Goal: Task Accomplishment & Management: Use online tool/utility

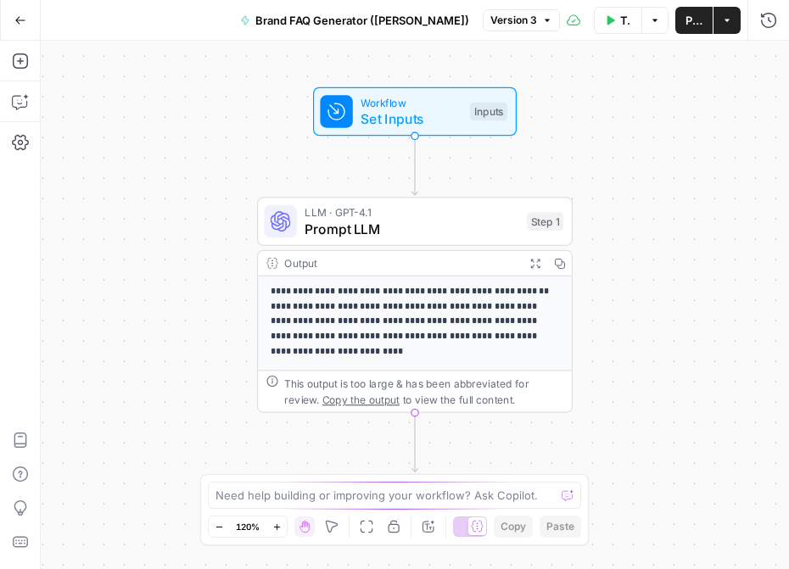
click at [20, 20] on icon "button" at bounding box center [20, 20] width 12 height 12
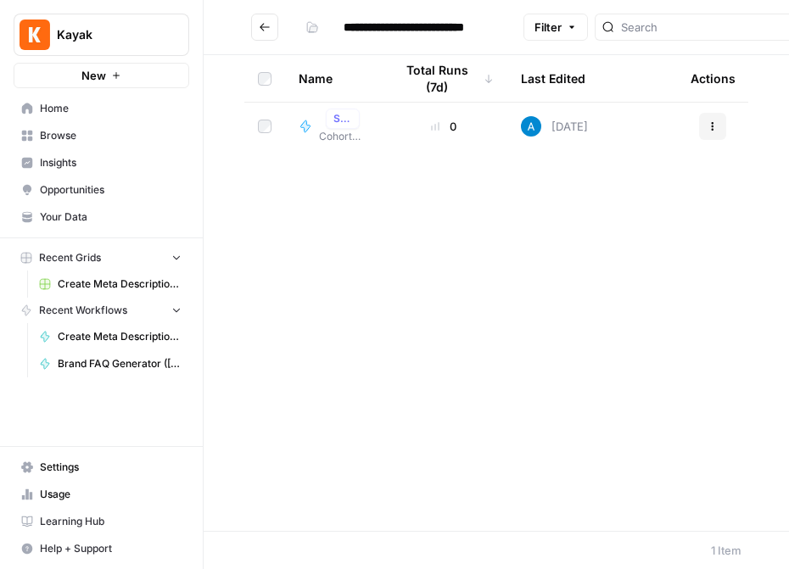
click at [101, 214] on span "Your Data" at bounding box center [111, 217] width 142 height 15
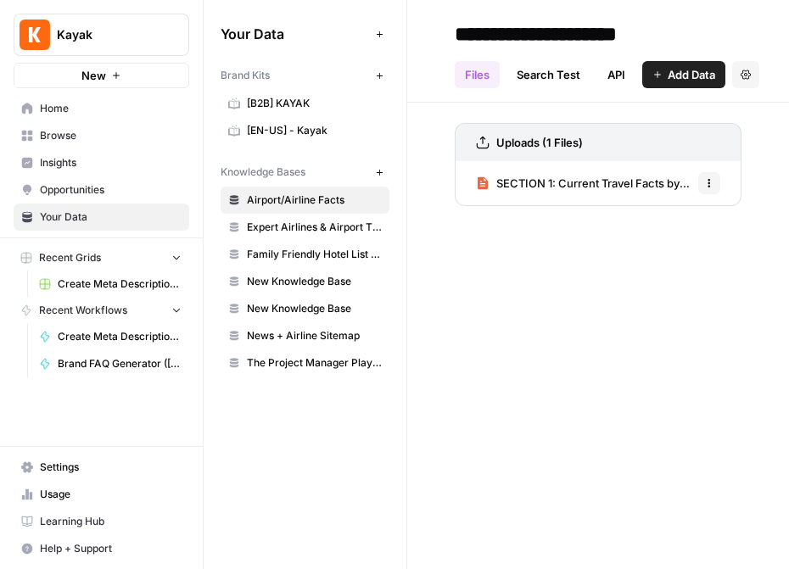
click at [305, 128] on span "[EN-US] - Kayak" at bounding box center [314, 130] width 135 height 15
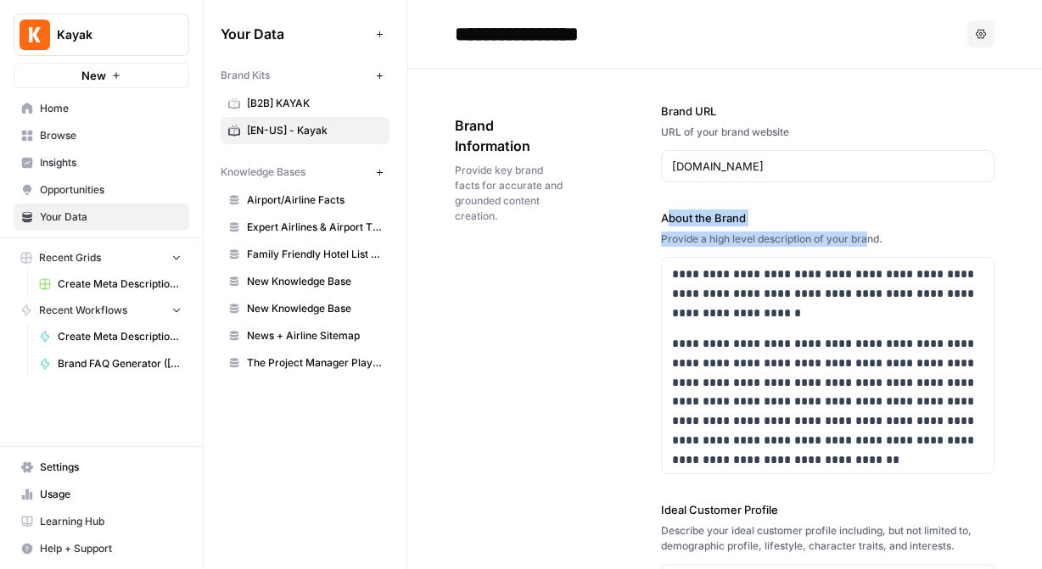
drag, startPoint x: 665, startPoint y: 216, endPoint x: 877, endPoint y: 240, distance: 213.4
click at [788, 241] on div "**********" at bounding box center [827, 342] width 333 height 265
click at [788, 242] on div "Provide a high level description of your brand." at bounding box center [827, 239] width 333 height 15
drag, startPoint x: 895, startPoint y: 242, endPoint x: 655, endPoint y: 214, distance: 241.7
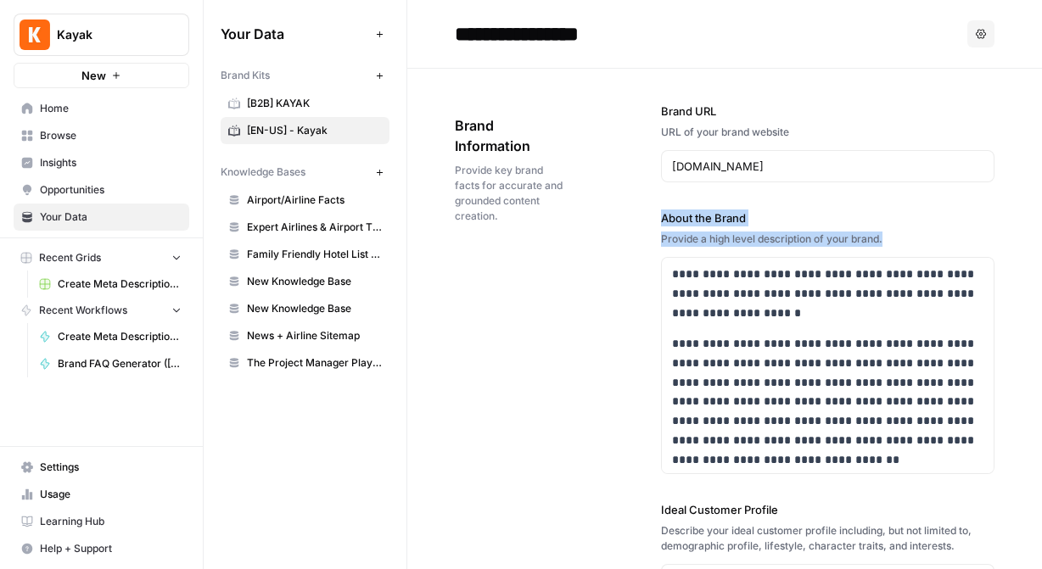
copy div "About the Brand Provide a high level description of your brand."
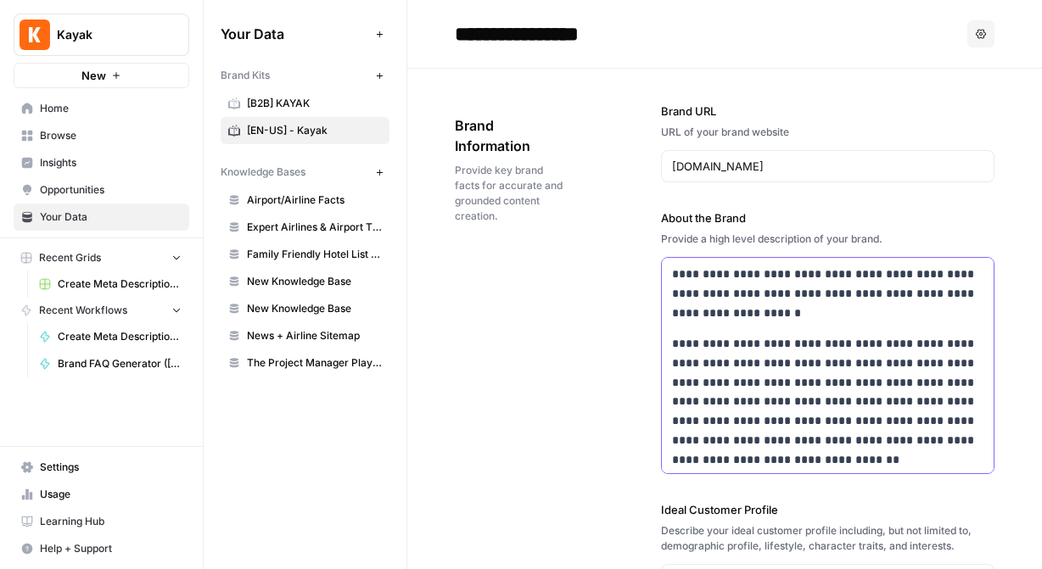
click at [671, 277] on div "**********" at bounding box center [828, 456] width 332 height 396
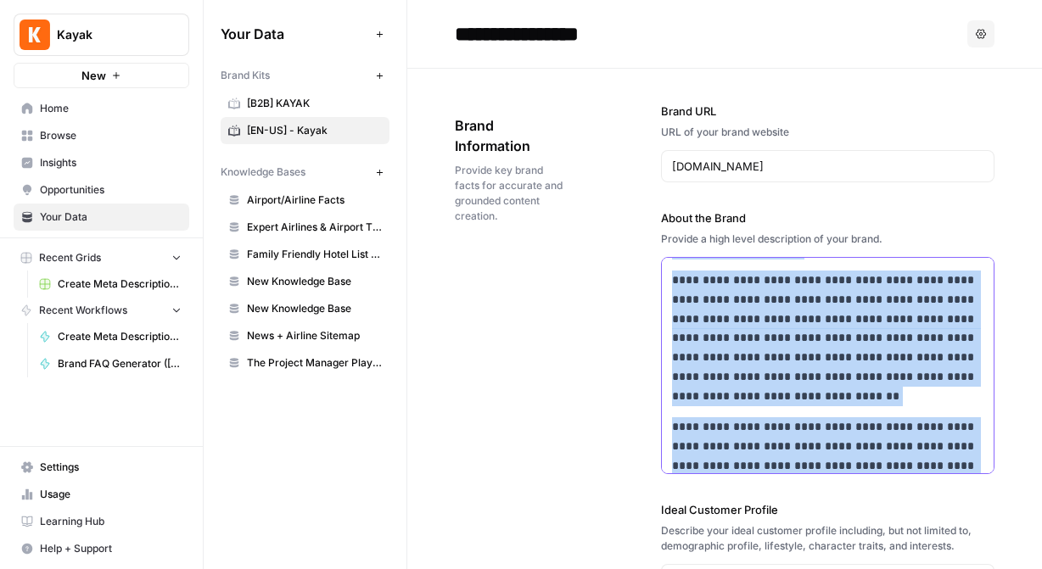
scroll to position [181, 0]
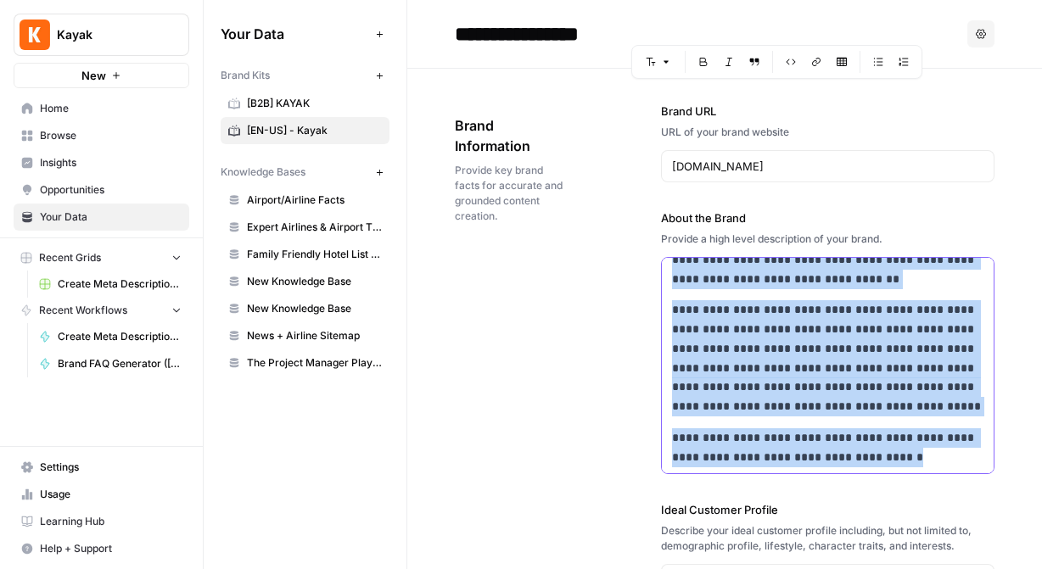
drag, startPoint x: 671, startPoint y: 276, endPoint x: 958, endPoint y: 478, distance: 351.2
copy div "**********"
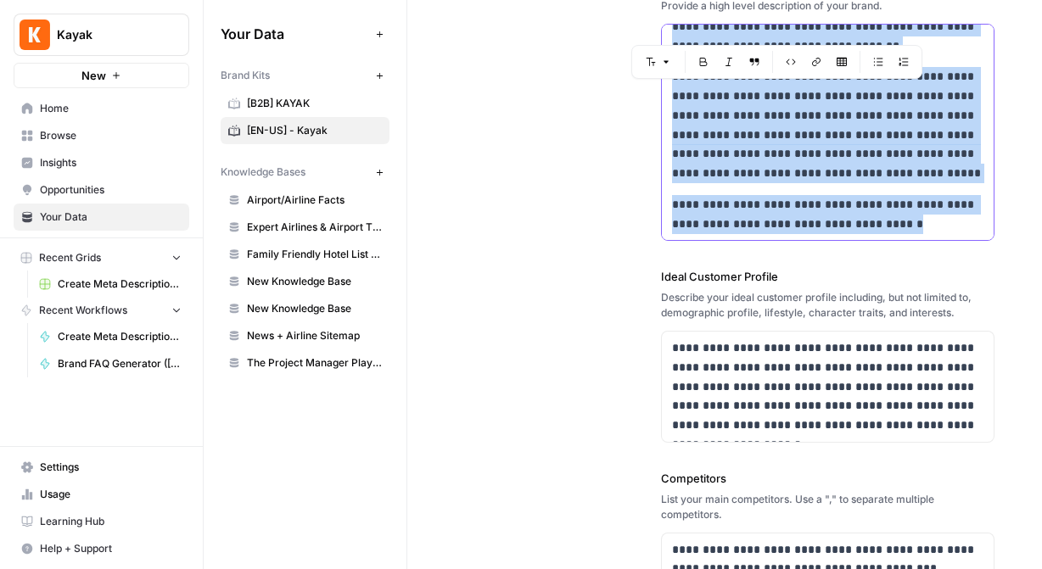
scroll to position [313, 0]
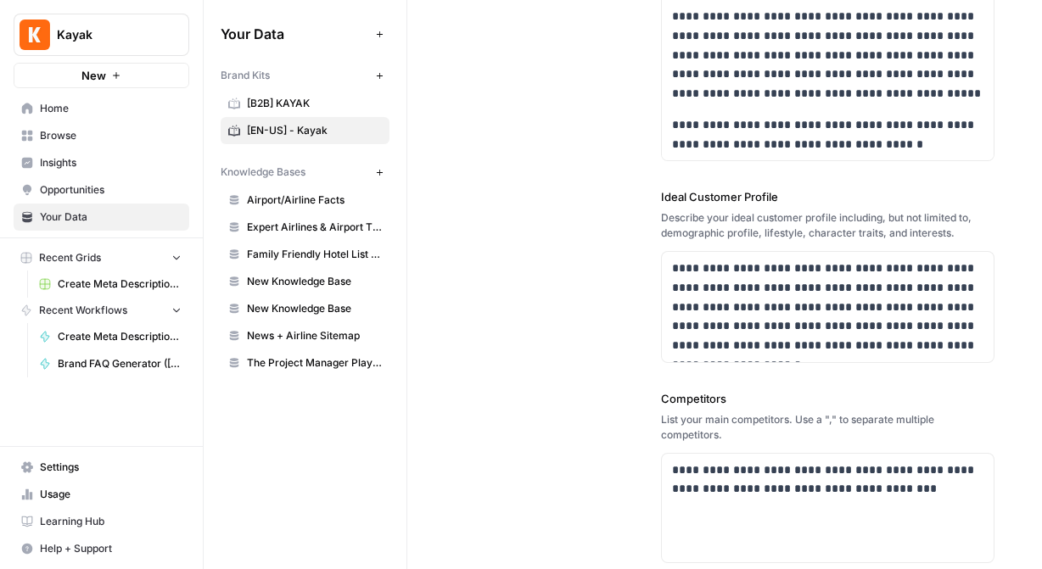
click at [658, 196] on div "**********" at bounding box center [725, 323] width 540 height 1134
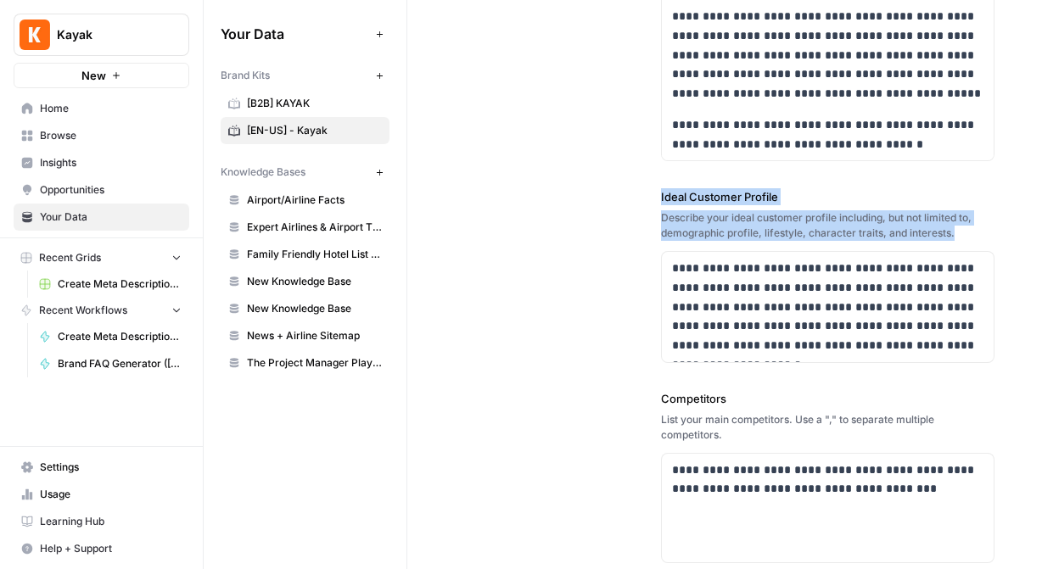
drag, startPoint x: 660, startPoint y: 195, endPoint x: 978, endPoint y: 233, distance: 320.4
click at [788, 233] on div "**********" at bounding box center [725, 323] width 540 height 1134
copy div "Ideal Customer Profile Describe your ideal customer profile including, but not …"
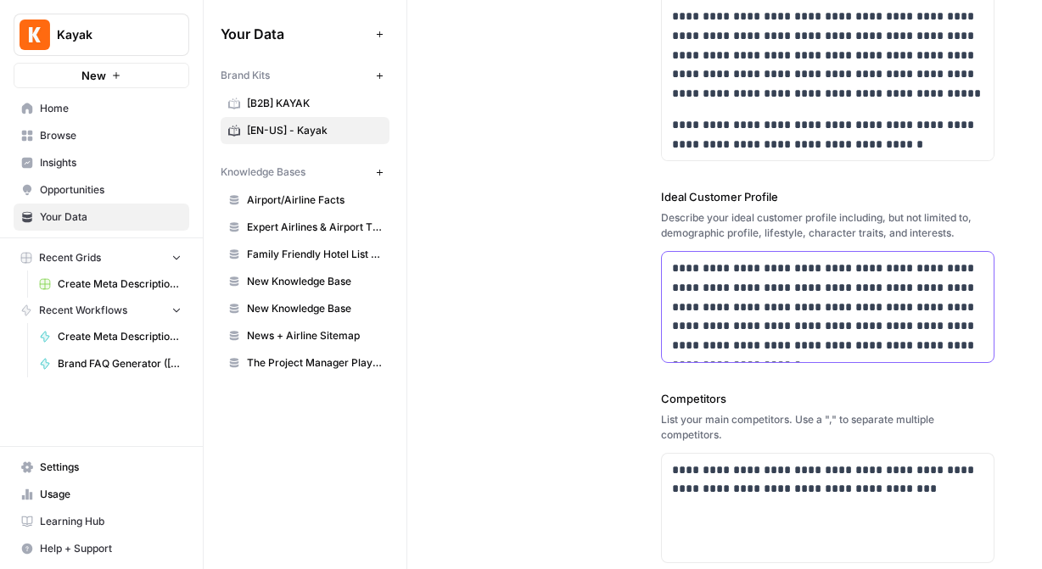
click at [670, 278] on div "**********" at bounding box center [828, 307] width 332 height 110
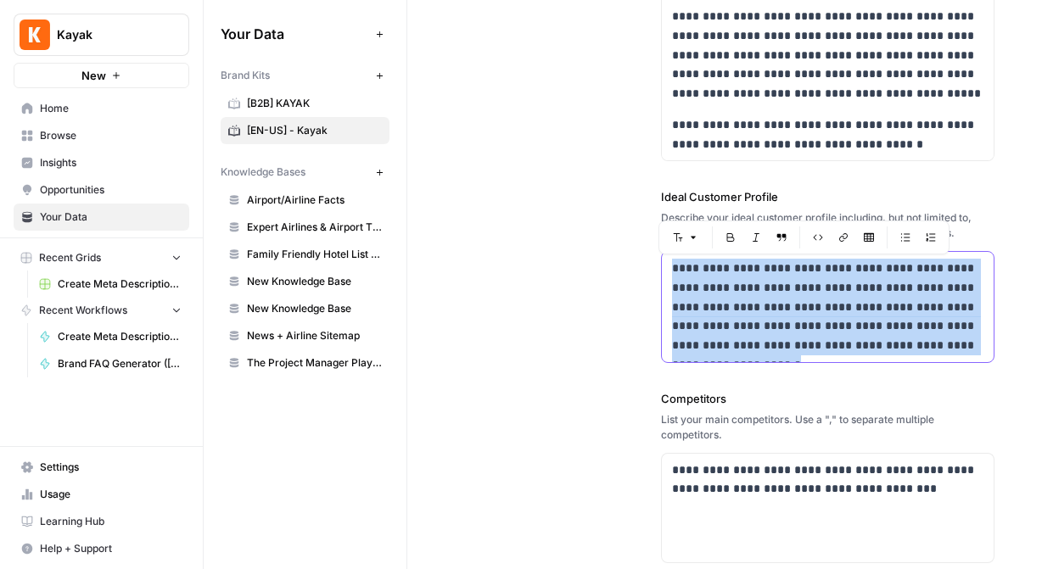
drag, startPoint x: 671, startPoint y: 269, endPoint x: 895, endPoint y: 446, distance: 285.7
click at [788, 446] on div "**********" at bounding box center [827, 322] width 333 height 1133
copy p "**********"
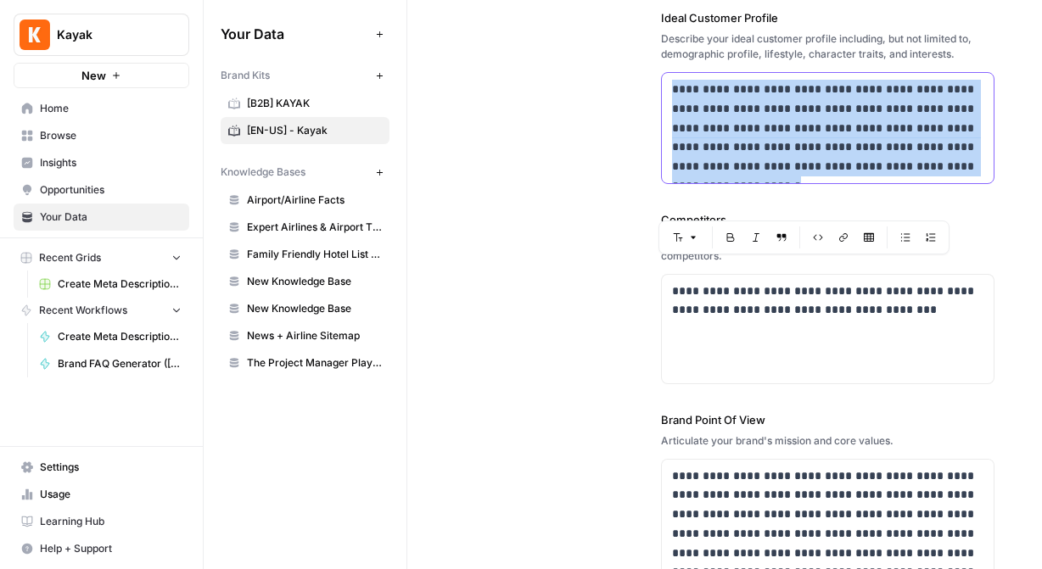
scroll to position [545, 0]
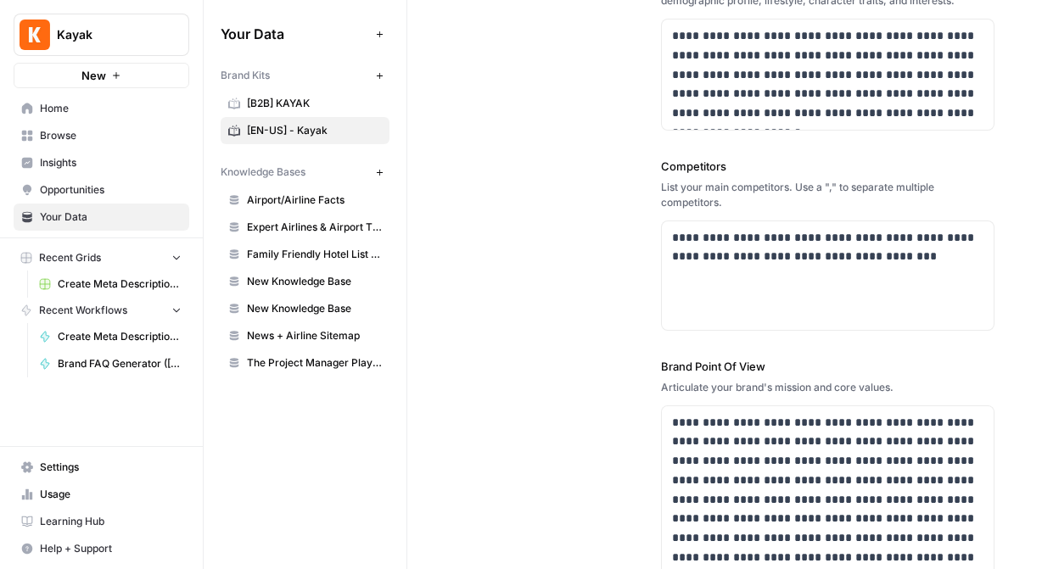
click at [675, 168] on label "Competitors" at bounding box center [827, 166] width 333 height 17
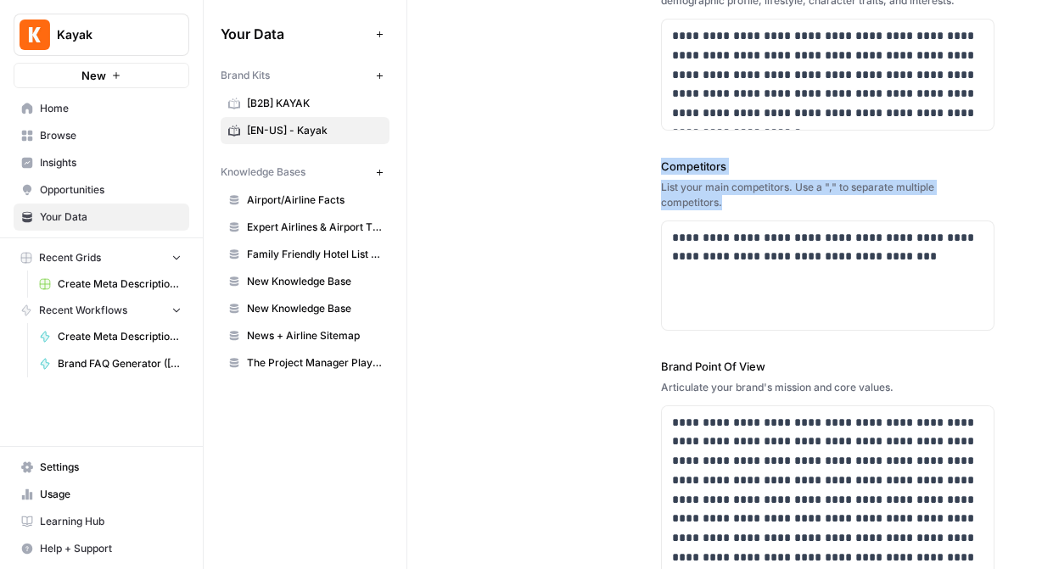
drag, startPoint x: 660, startPoint y: 164, endPoint x: 748, endPoint y: 203, distance: 96.5
click at [748, 203] on div "**********" at bounding box center [725, 90] width 540 height 1134
copy div "Competitors List your main competitors. Use a "," to separate multiple competit…"
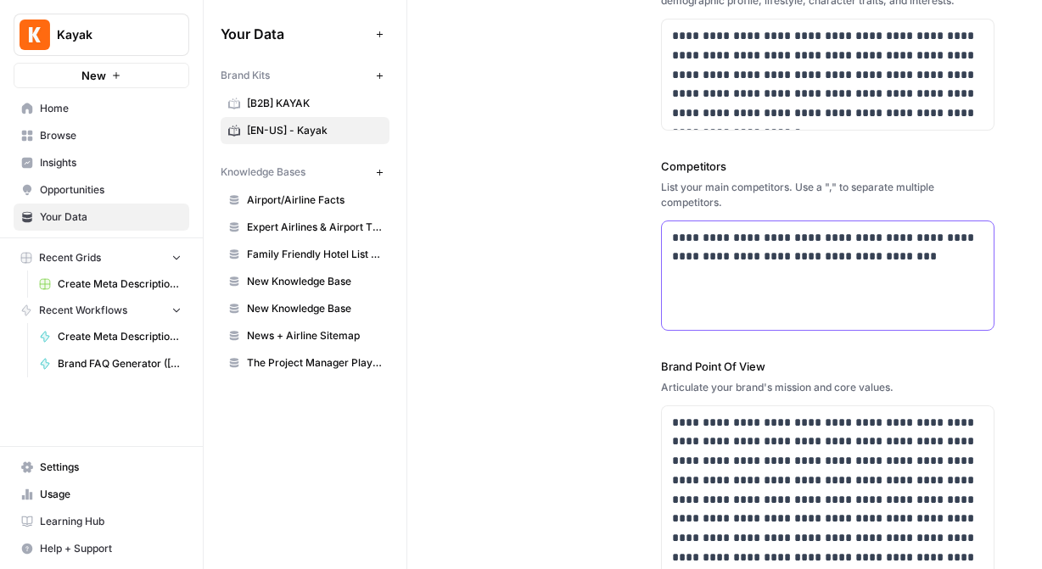
click at [688, 243] on p "**********" at bounding box center [827, 247] width 311 height 39
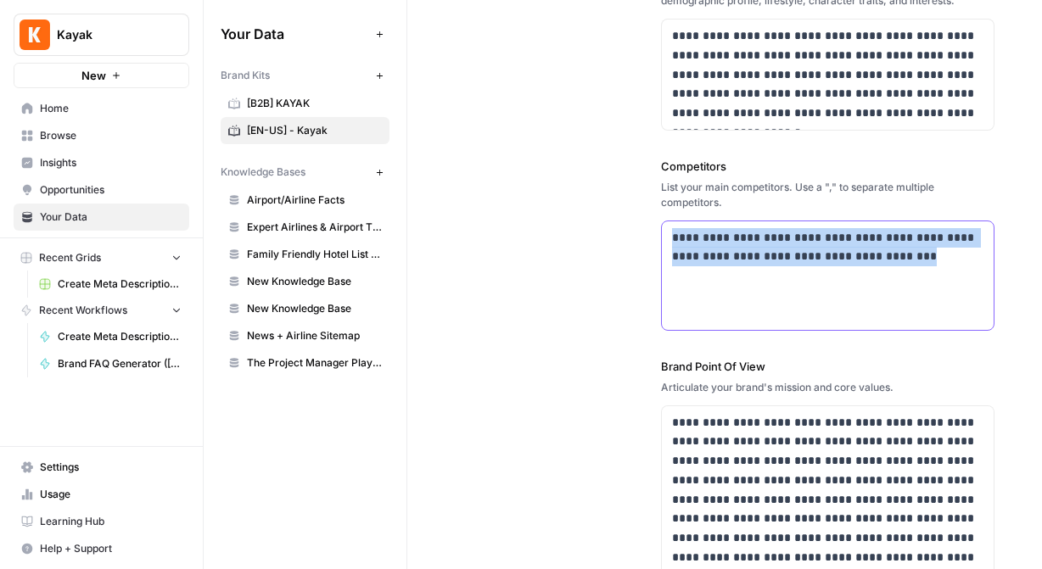
drag, startPoint x: 670, startPoint y: 238, endPoint x: 1018, endPoint y: 328, distance: 359.3
copy p "**********"
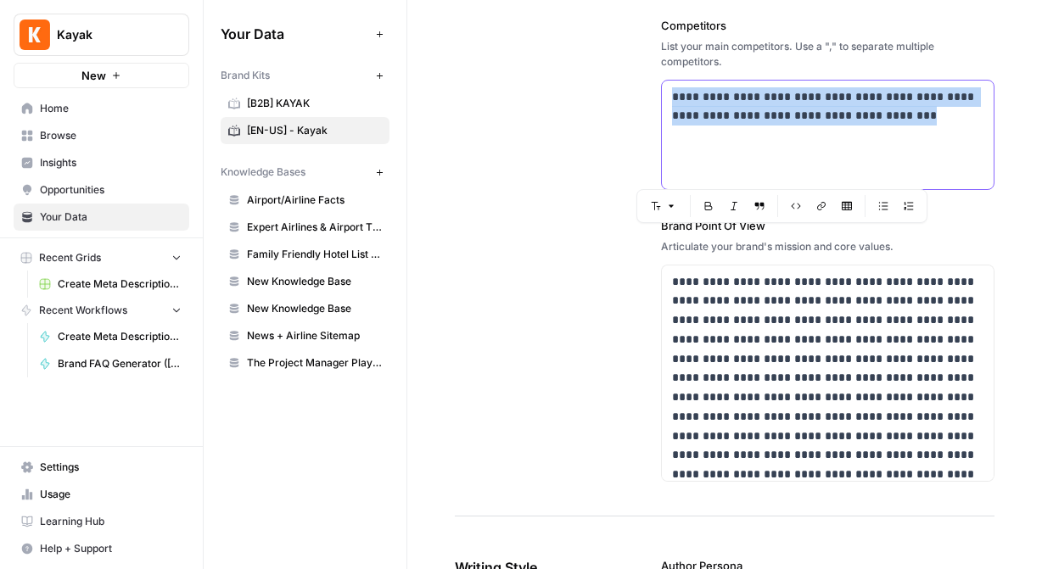
scroll to position [4, 0]
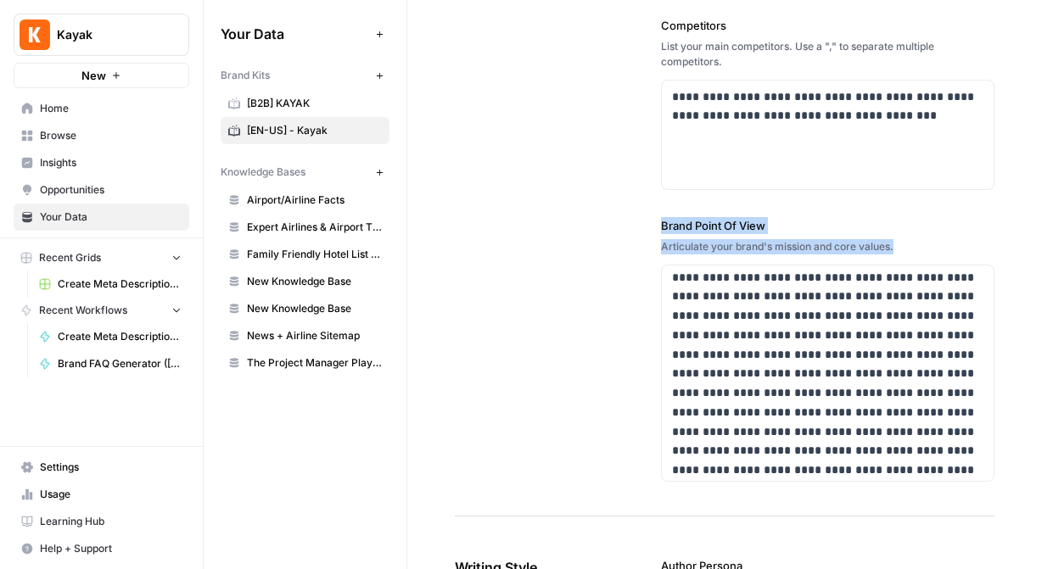
drag, startPoint x: 659, startPoint y: 227, endPoint x: 927, endPoint y: 253, distance: 269.4
copy div "Brand Point Of View Articulate your brand's mission and core values."
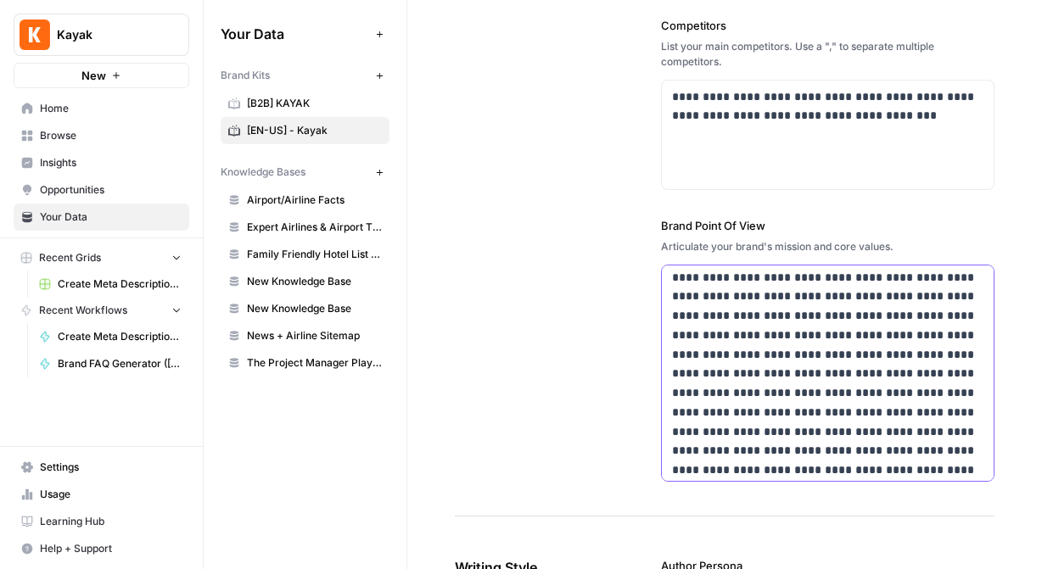
click at [673, 282] on p at bounding box center [827, 471] width 311 height 406
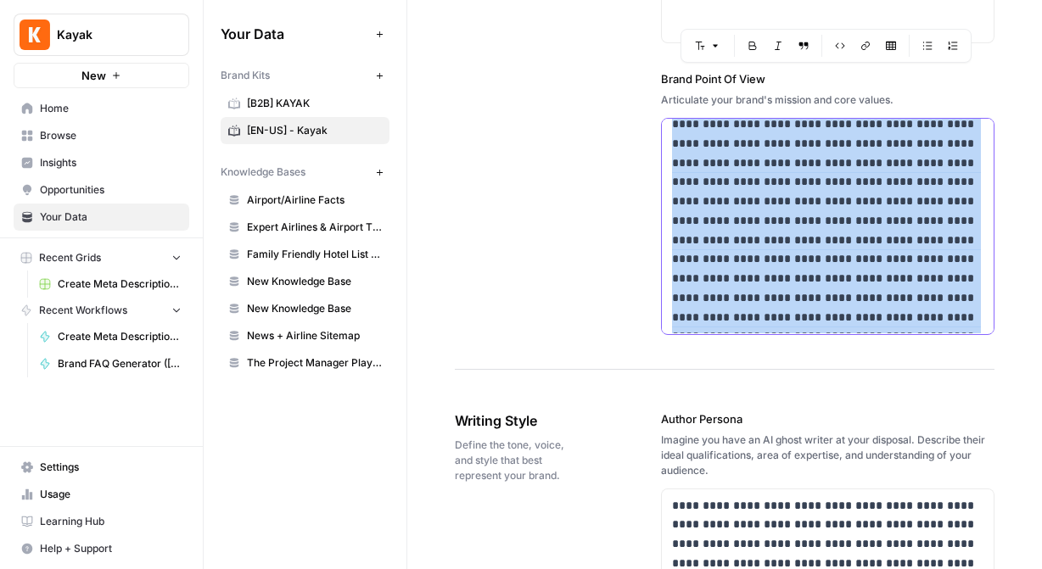
scroll to position [858, 0]
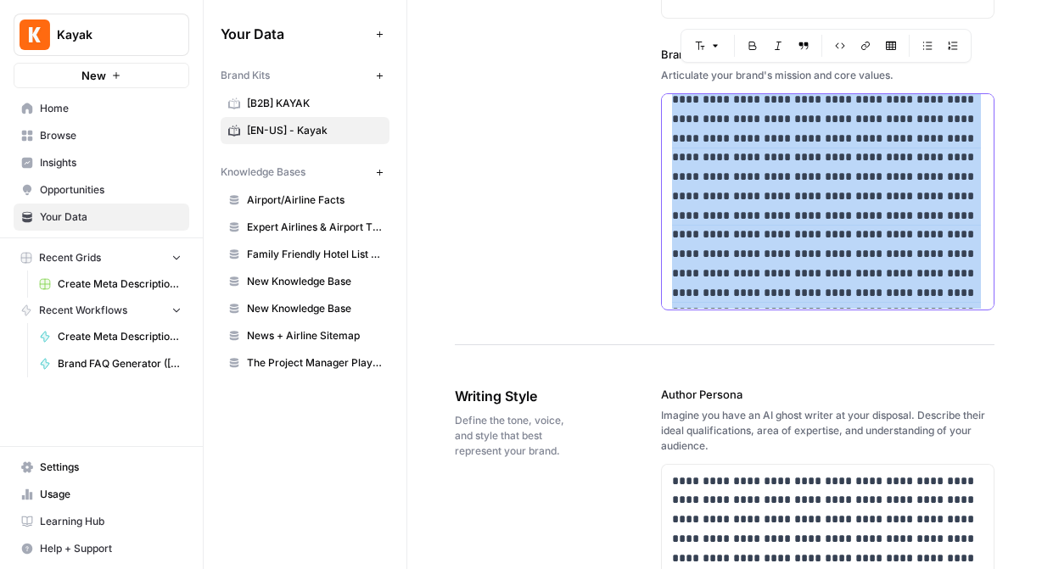
drag, startPoint x: 672, startPoint y: 277, endPoint x: 887, endPoint y: 474, distance: 291.8
copy p "**********"
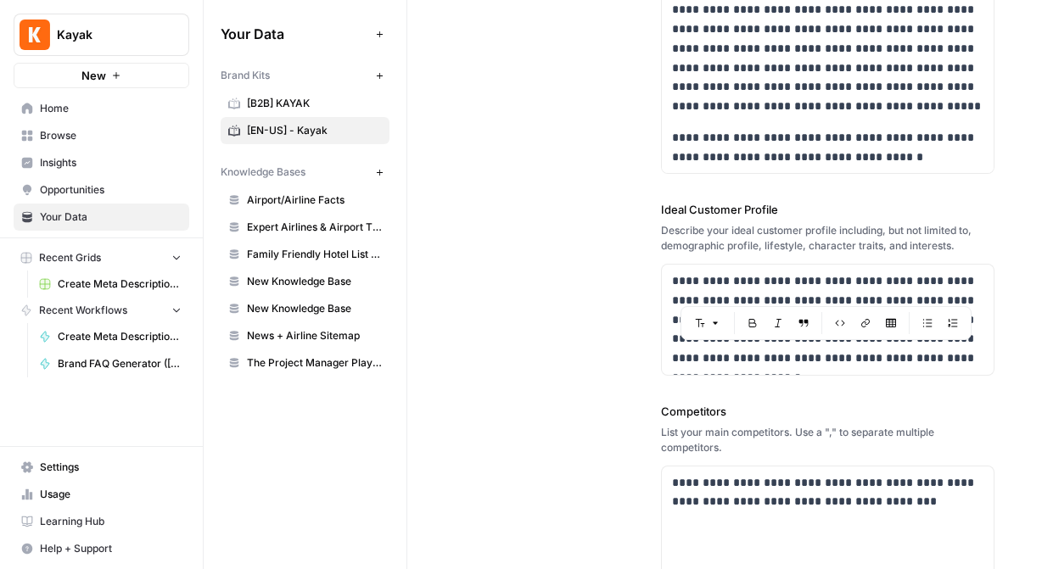
scroll to position [0, 0]
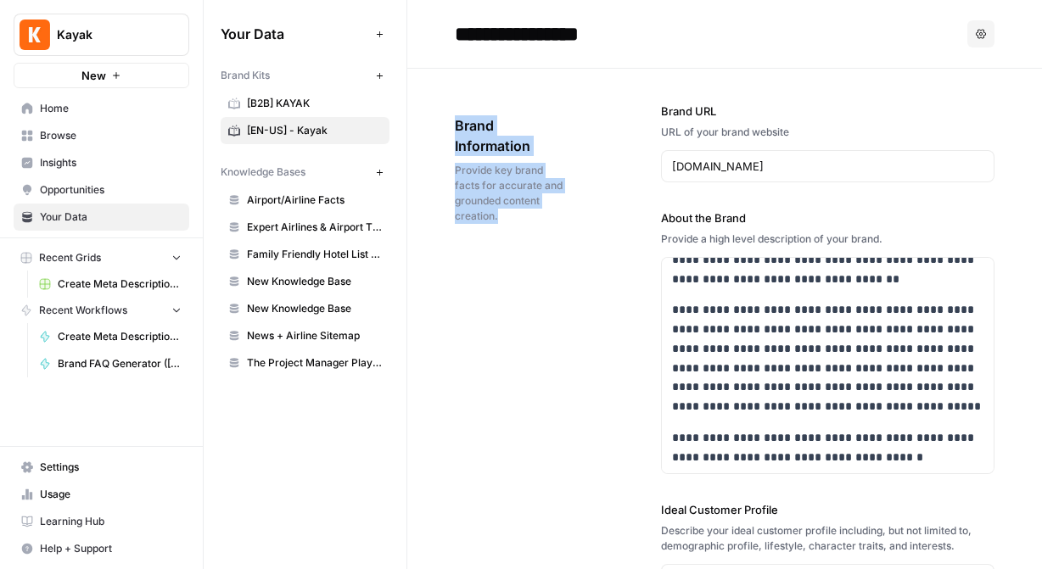
drag, startPoint x: 456, startPoint y: 124, endPoint x: 536, endPoint y: 221, distance: 125.4
click at [536, 221] on div "Brand Information Provide key brand facts for accurate and grounded content cre…" at bounding box center [510, 169] width 111 height 176
copy div "Brand Information Provide key brand facts for accurate and grounded content cre…"
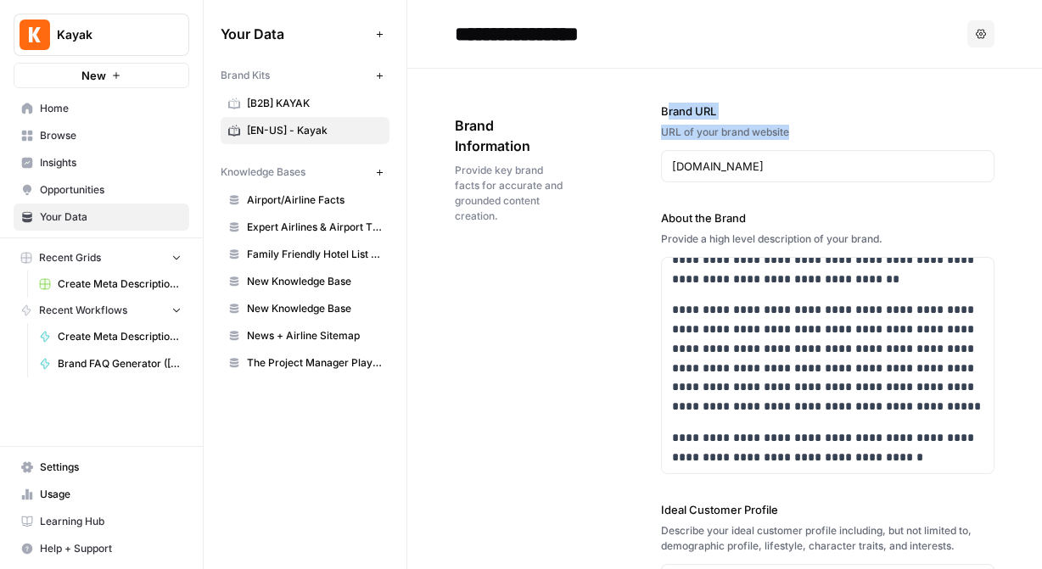
drag, startPoint x: 665, startPoint y: 109, endPoint x: 794, endPoint y: 142, distance: 133.1
click at [788, 142] on div "Brand URL URL of your brand website [DOMAIN_NAME]" at bounding box center [827, 143] width 333 height 80
click at [698, 126] on div "URL of your brand website" at bounding box center [827, 132] width 333 height 15
drag, startPoint x: 657, startPoint y: 109, endPoint x: 792, endPoint y: 129, distance: 135.5
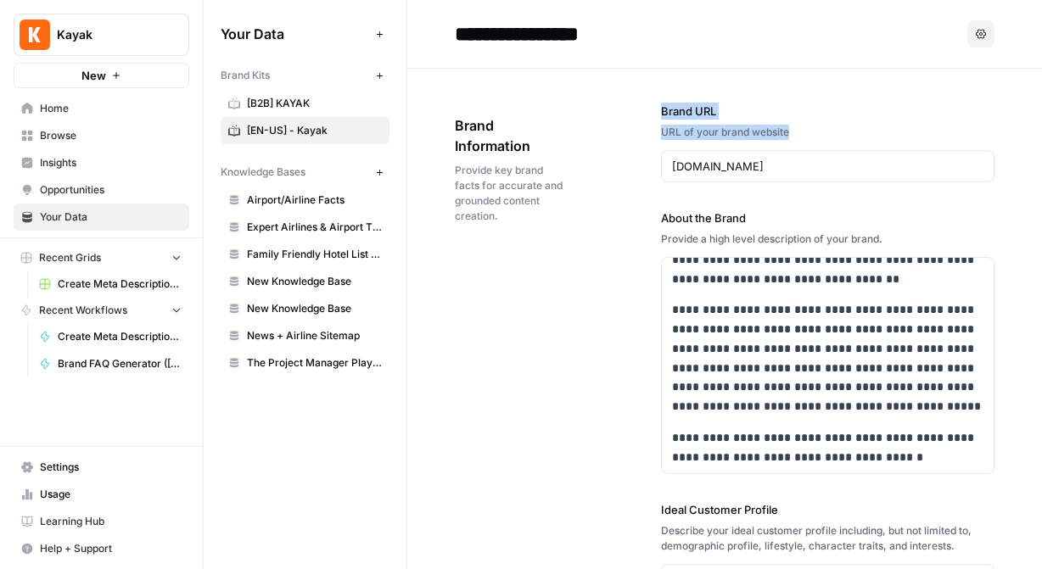
copy div "Brand URL URL of your brand website"
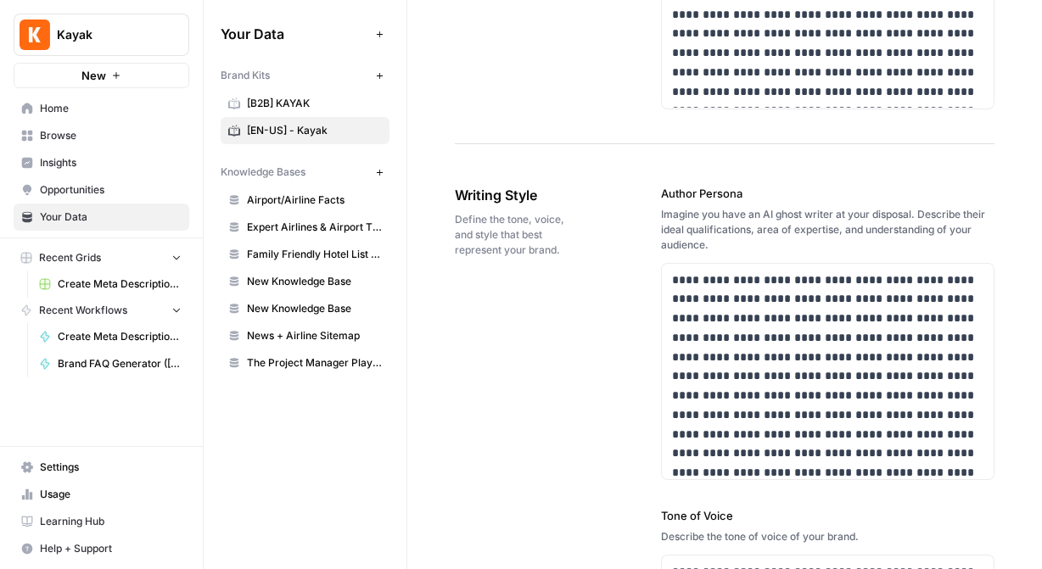
scroll to position [1070, 0]
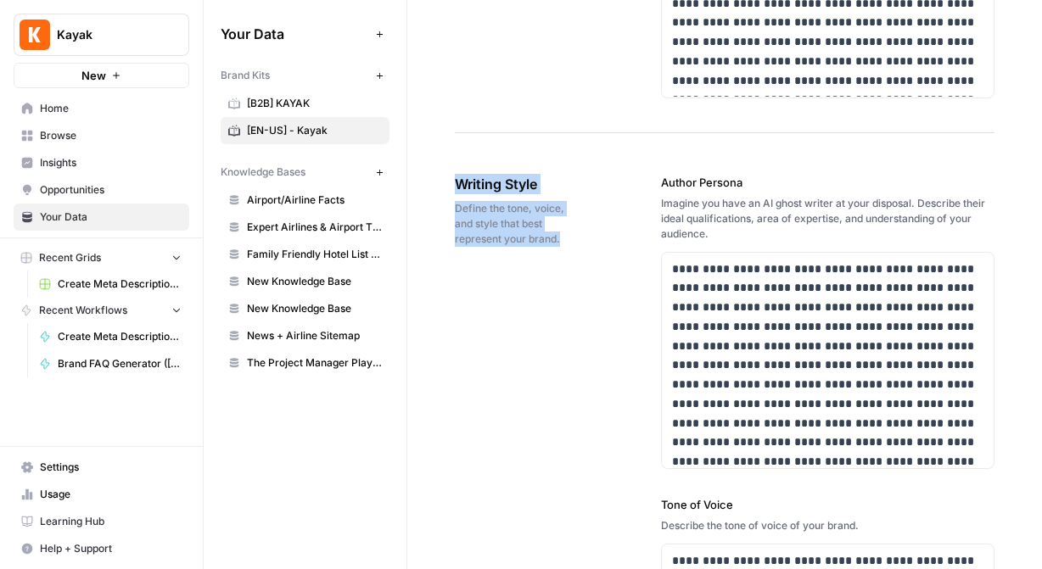
drag, startPoint x: 457, startPoint y: 182, endPoint x: 569, endPoint y: 237, distance: 124.5
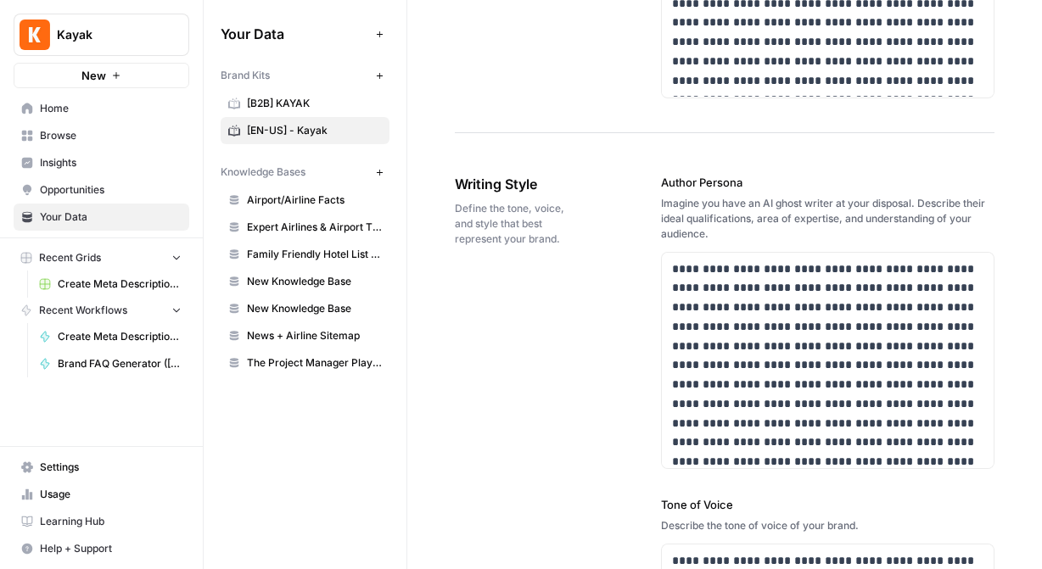
click at [664, 182] on label "Author Persona" at bounding box center [827, 182] width 333 height 17
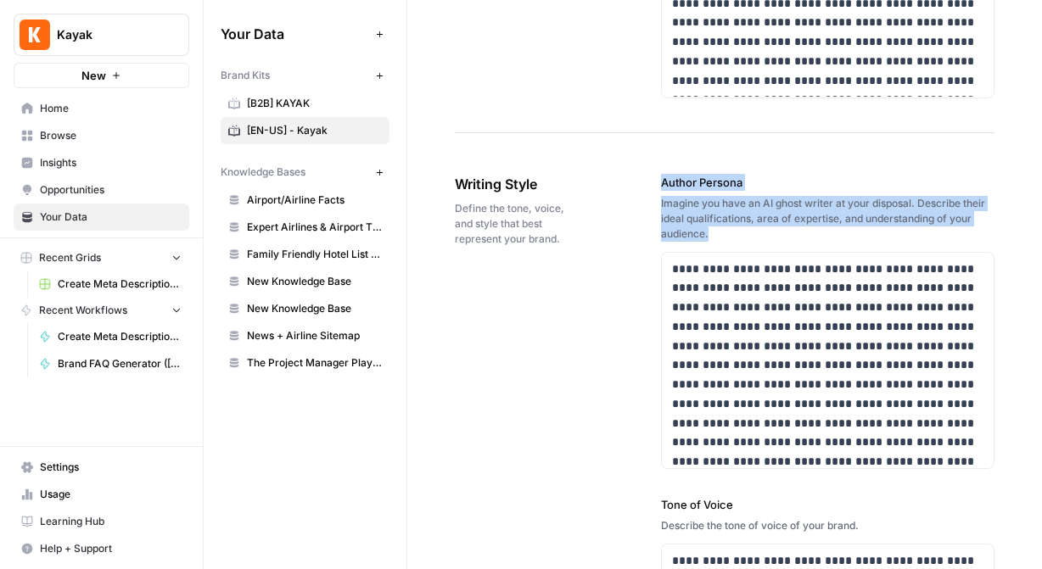
drag, startPoint x: 659, startPoint y: 181, endPoint x: 711, endPoint y: 236, distance: 75.6
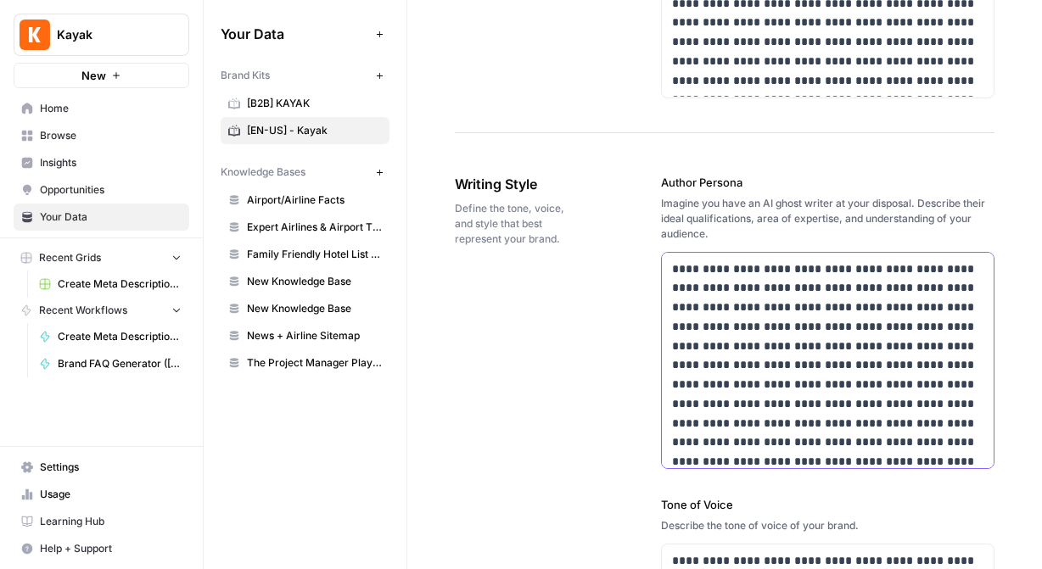
click at [683, 292] on p at bounding box center [827, 463] width 311 height 406
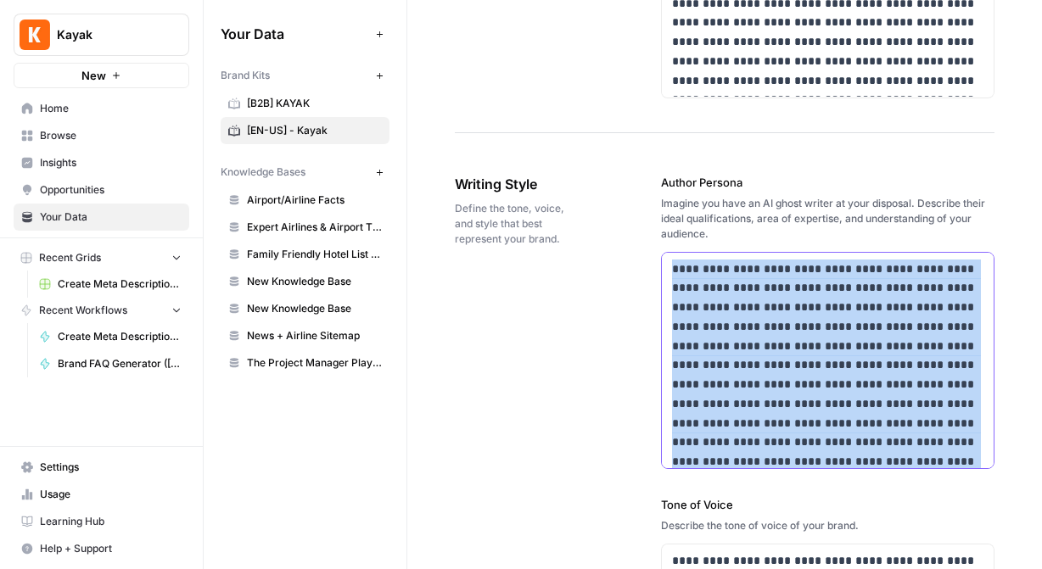
scroll to position [204, 0]
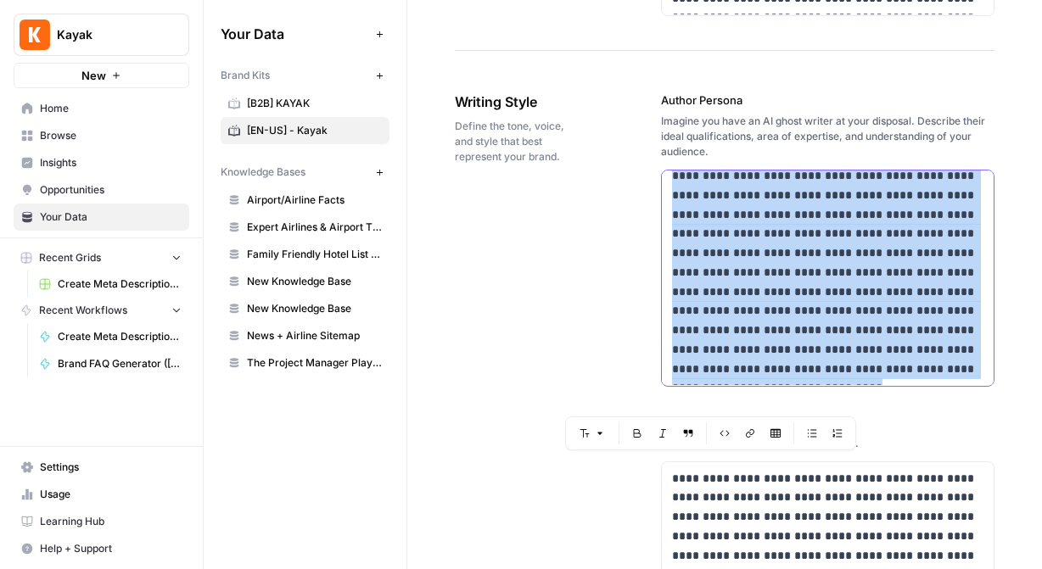
drag, startPoint x: 669, startPoint y: 266, endPoint x: 807, endPoint y: 561, distance: 325.2
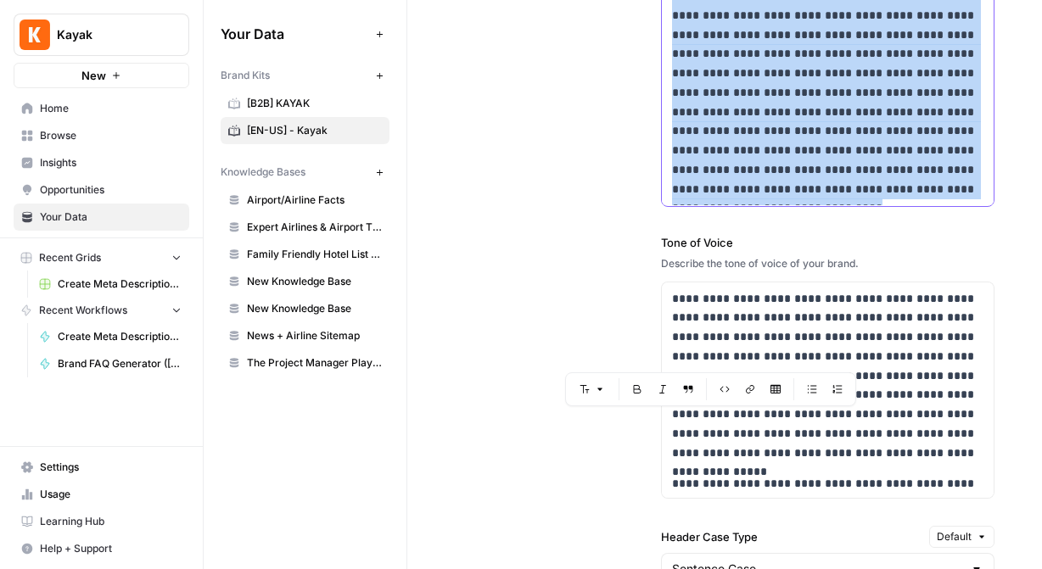
scroll to position [1354, 0]
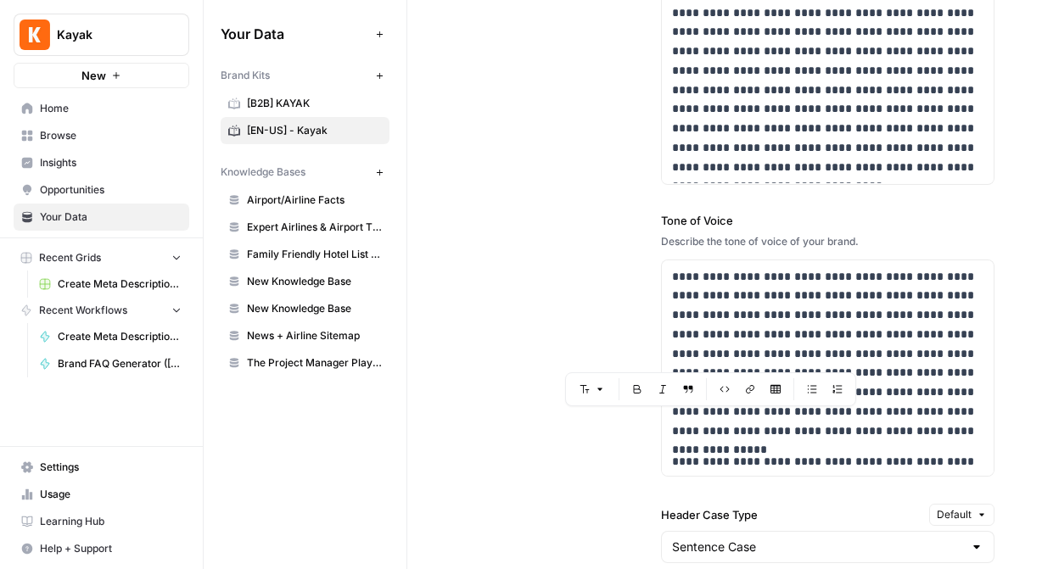
click at [699, 226] on label "Tone of Voice" at bounding box center [827, 220] width 333 height 17
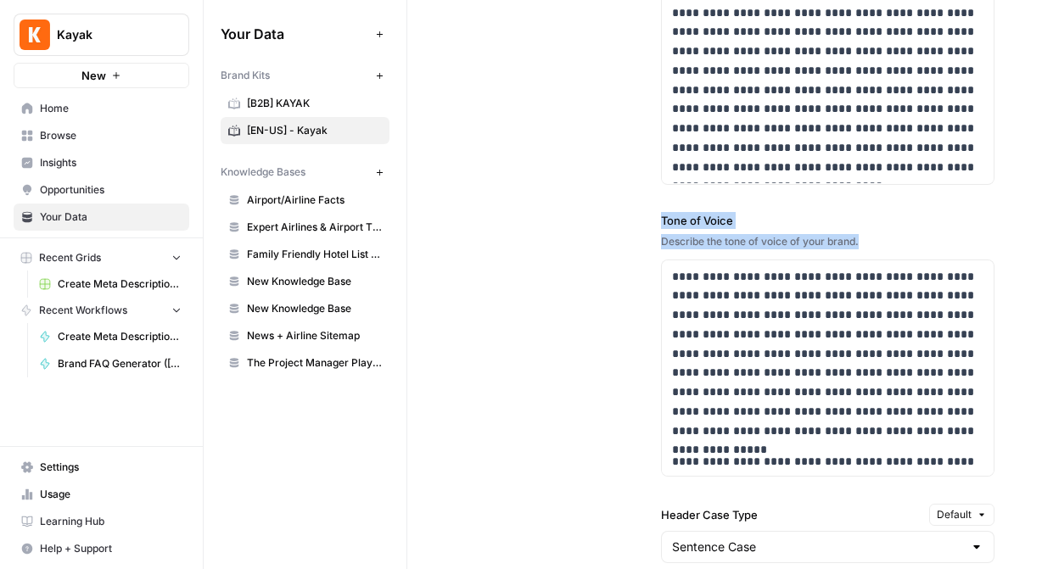
drag, startPoint x: 661, startPoint y: 216, endPoint x: 875, endPoint y: 244, distance: 215.6
click at [788, 244] on div "**********" at bounding box center [827, 344] width 333 height 265
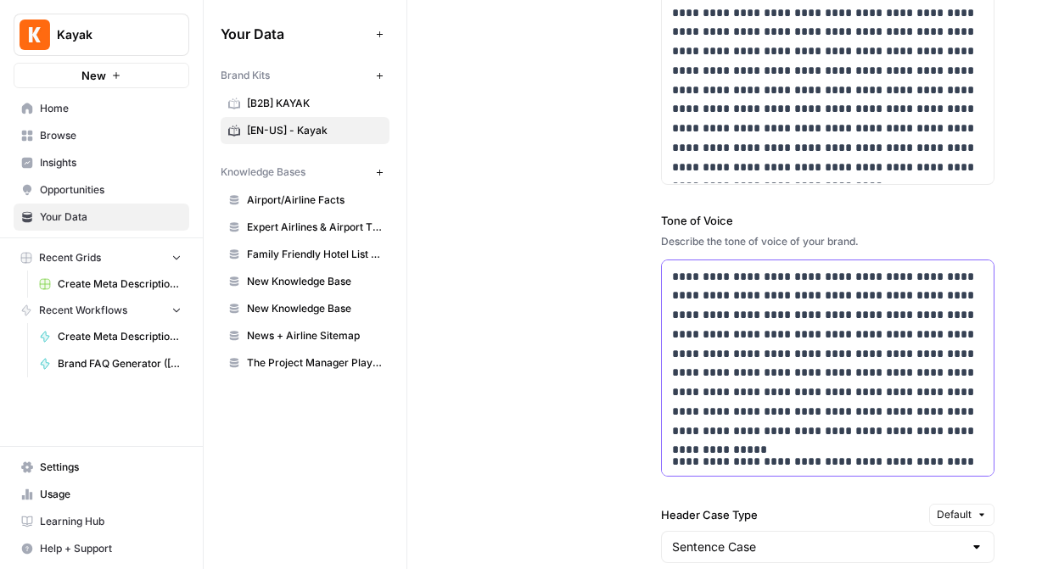
click at [673, 277] on p "**********" at bounding box center [827, 354] width 311 height 174
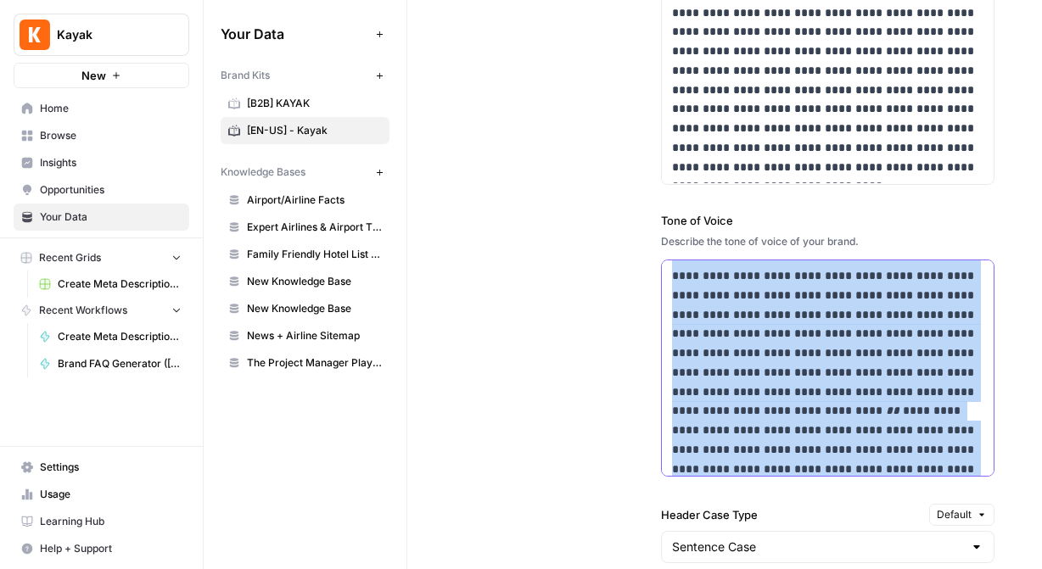
scroll to position [350, 0]
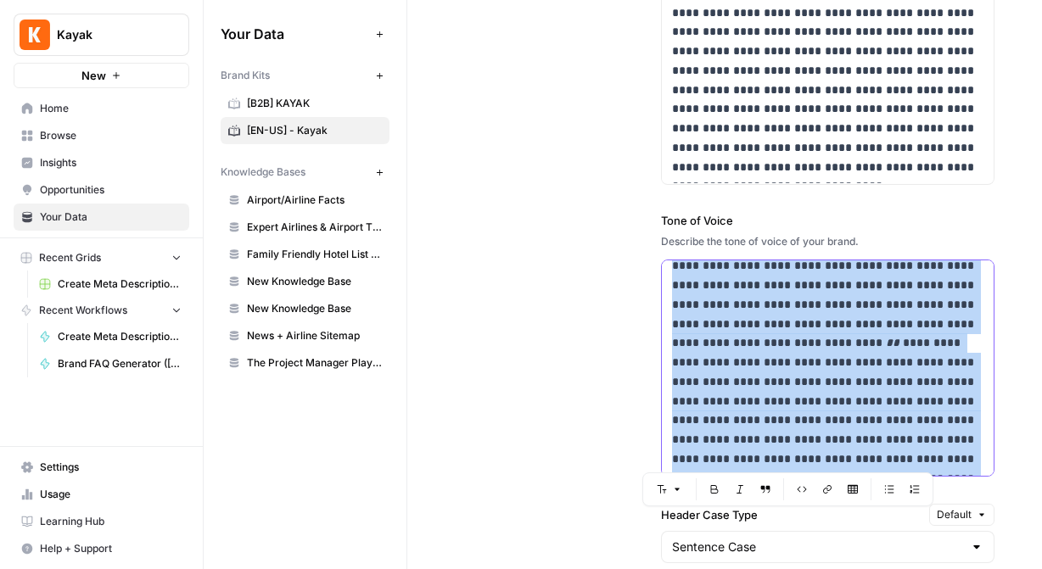
drag, startPoint x: 673, startPoint y: 277, endPoint x: 877, endPoint y: 540, distance: 333.8
click at [788, 540] on div "**********" at bounding box center [827, 487] width 333 height 1262
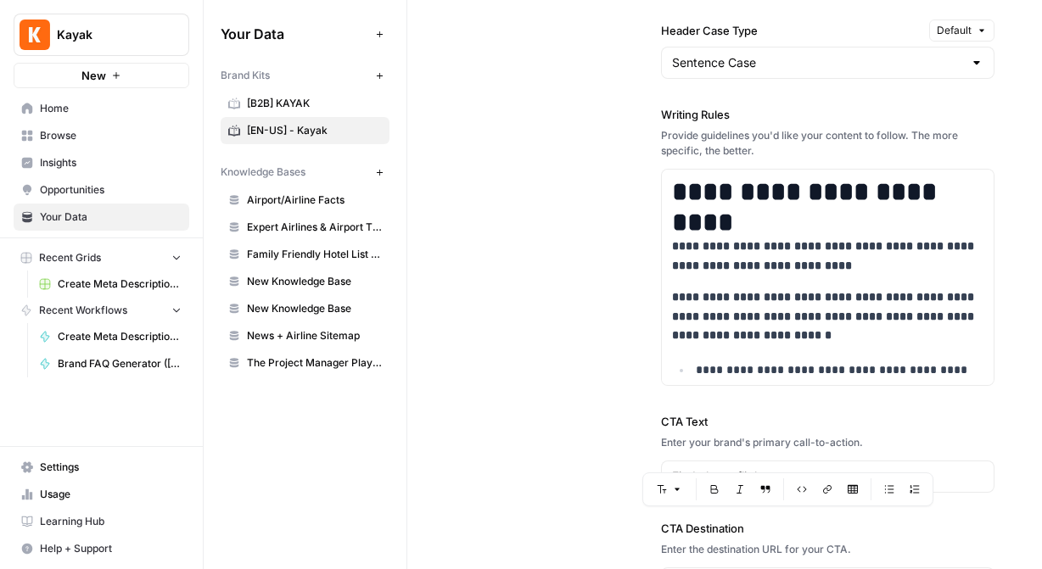
scroll to position [1840, 0]
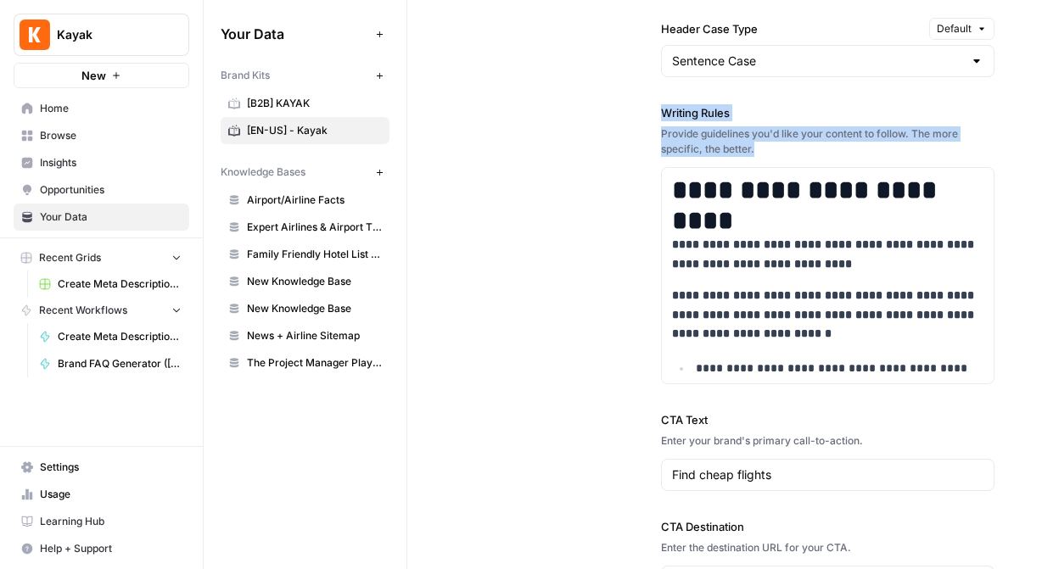
drag, startPoint x: 661, startPoint y: 110, endPoint x: 757, endPoint y: 160, distance: 108.1
click at [757, 160] on div "**********" at bounding box center [827, 244] width 333 height 280
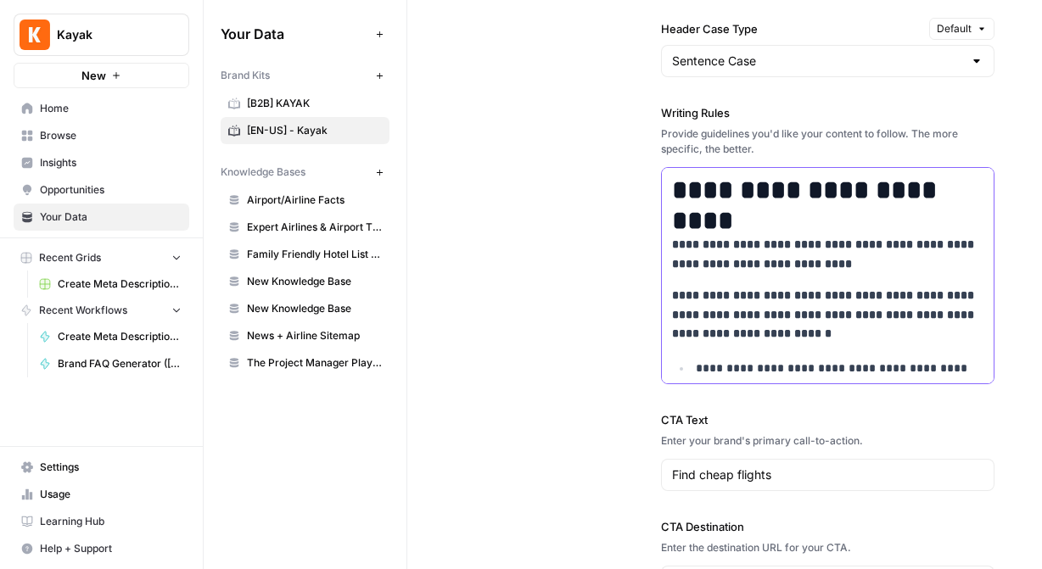
click at [684, 184] on h1 "**********" at bounding box center [827, 190] width 311 height 31
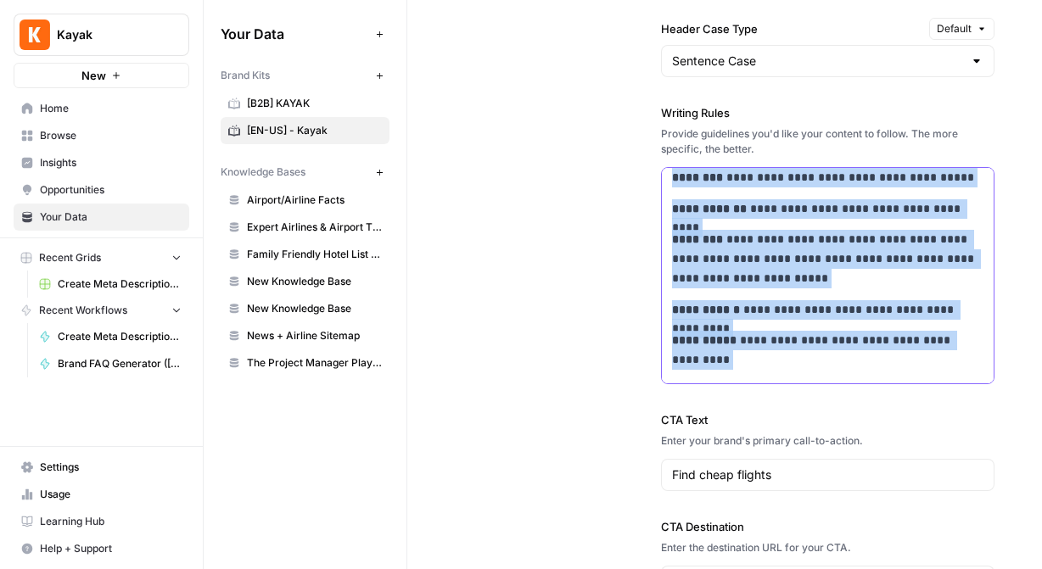
scroll to position [3474, 0]
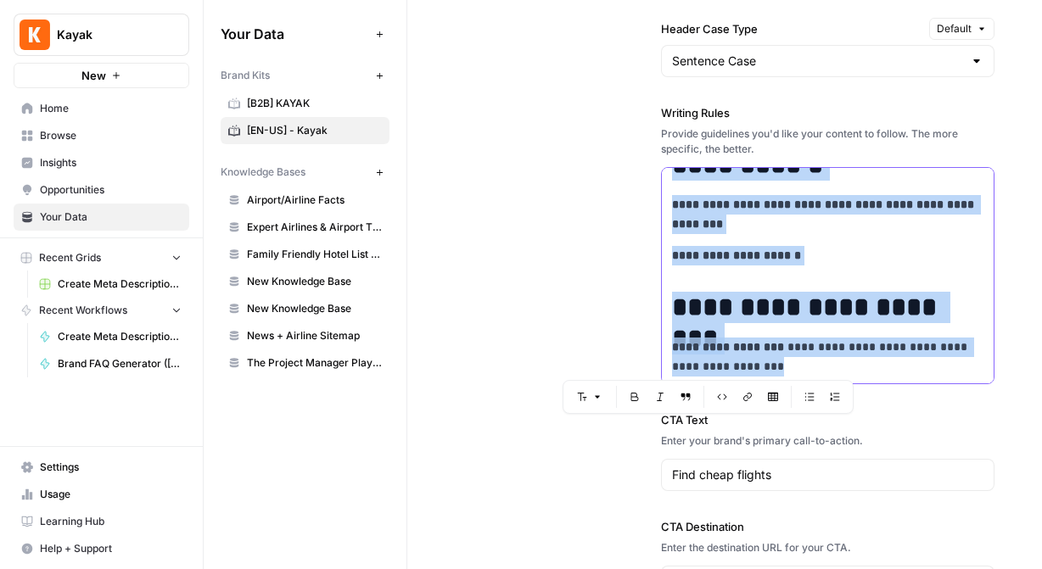
drag, startPoint x: 674, startPoint y: 186, endPoint x: 931, endPoint y: 450, distance: 368.4
click at [788, 450] on div "**********" at bounding box center [827, 1] width 333 height 1262
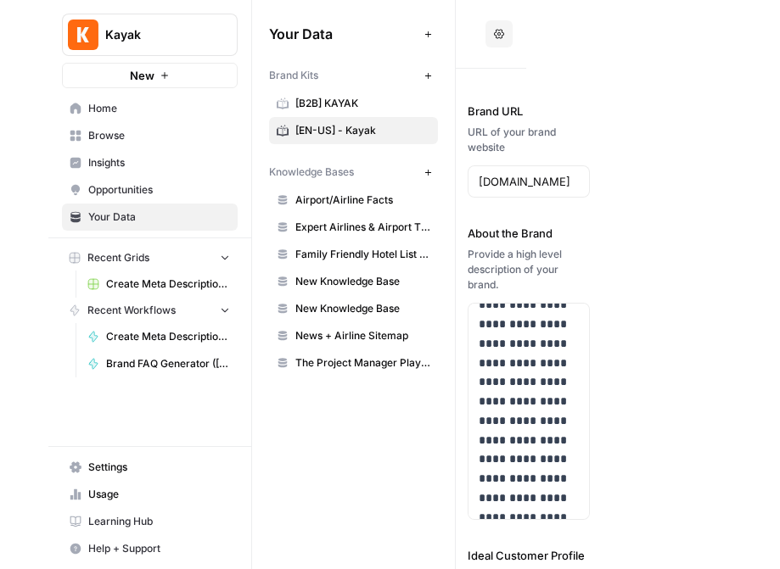
scroll to position [0, 214]
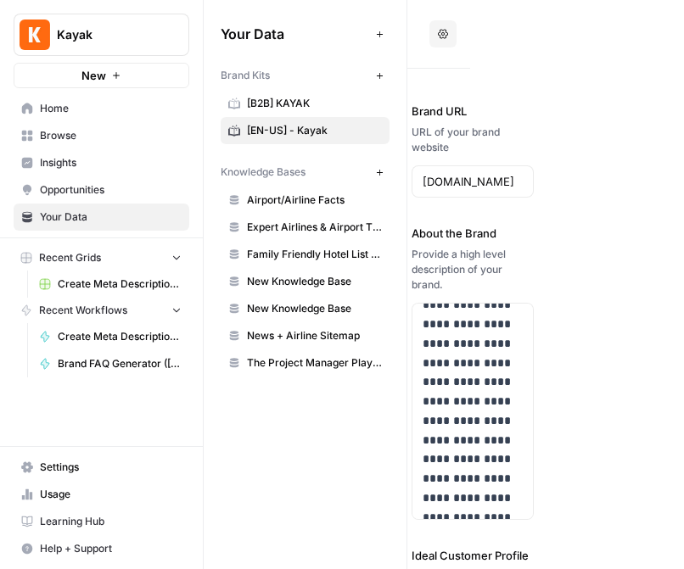
click at [131, 97] on link "Home" at bounding box center [102, 108] width 176 height 27
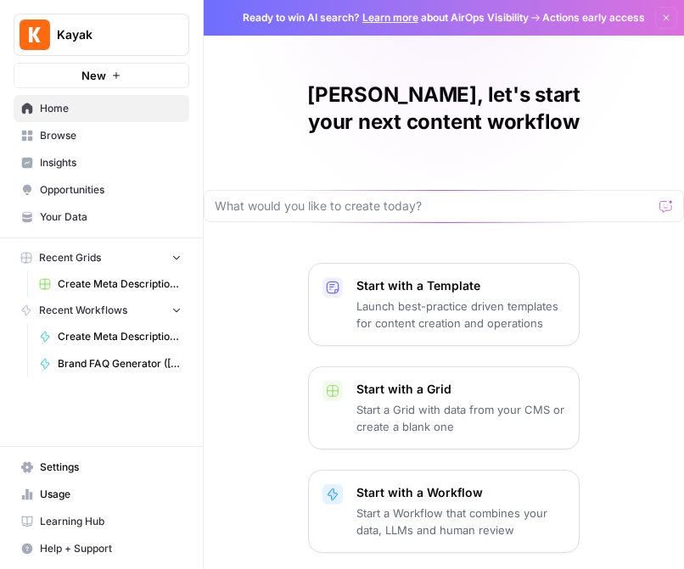
click at [126, 138] on span "Browse" at bounding box center [111, 135] width 142 height 15
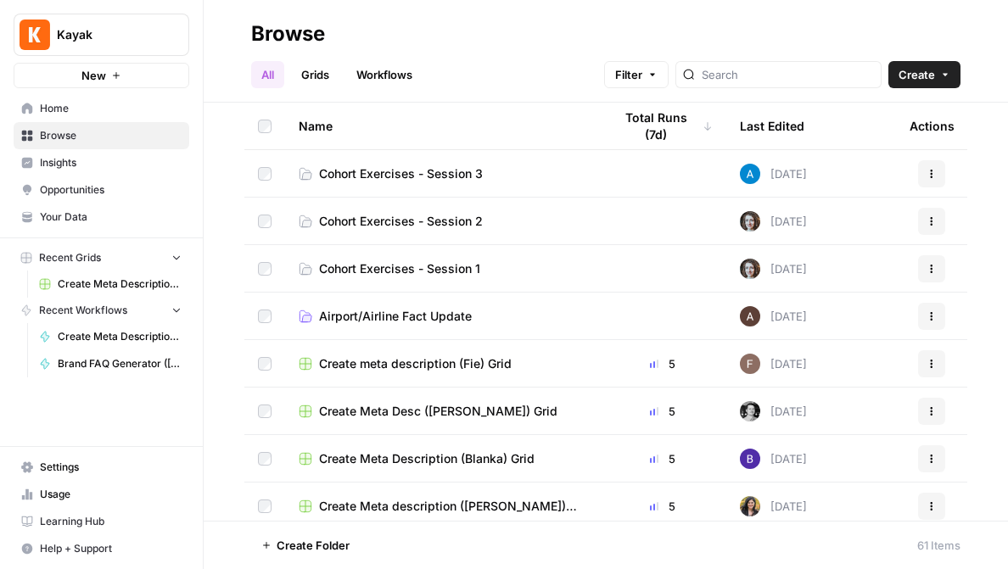
click at [416, 165] on span "Cohort Exercises - Session 3" at bounding box center [401, 173] width 164 height 17
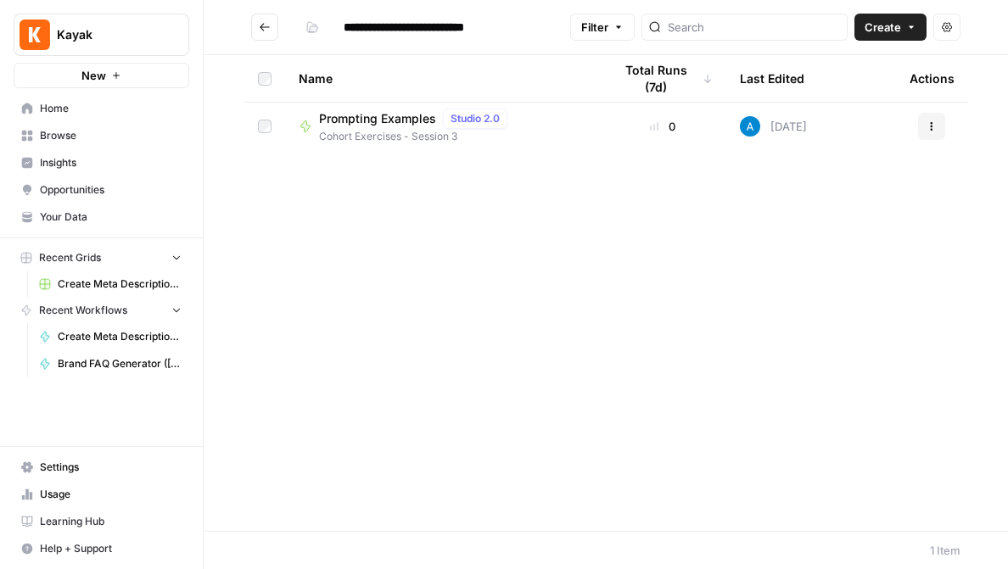
click at [410, 109] on div "Prompting Examples Studio 2.0" at bounding box center [416, 119] width 195 height 20
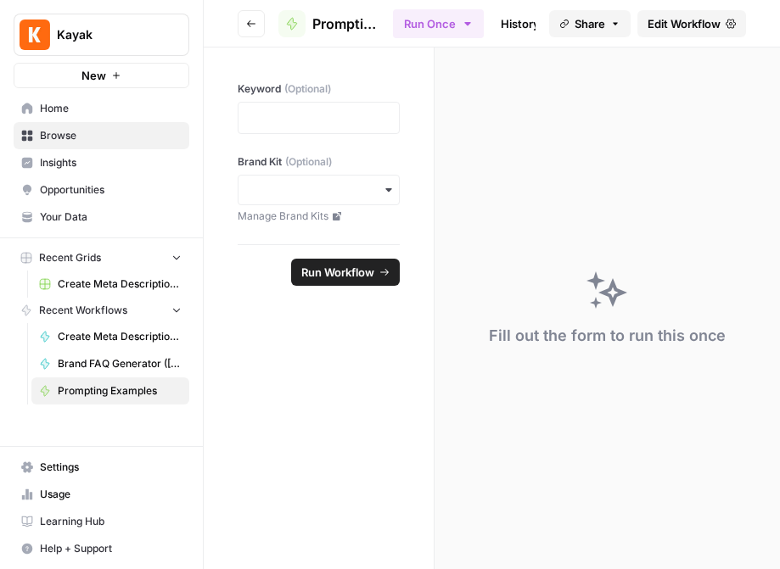
click at [247, 22] on icon "button" at bounding box center [251, 23] width 8 height 7
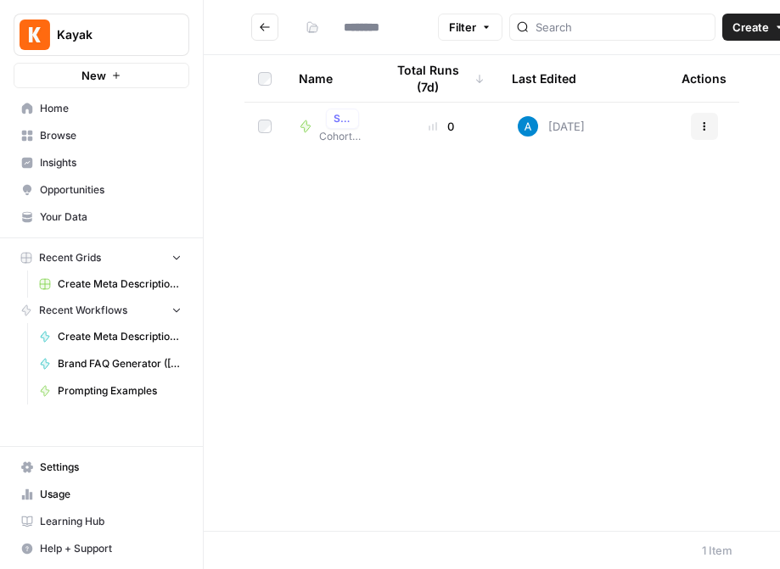
type input "**********"
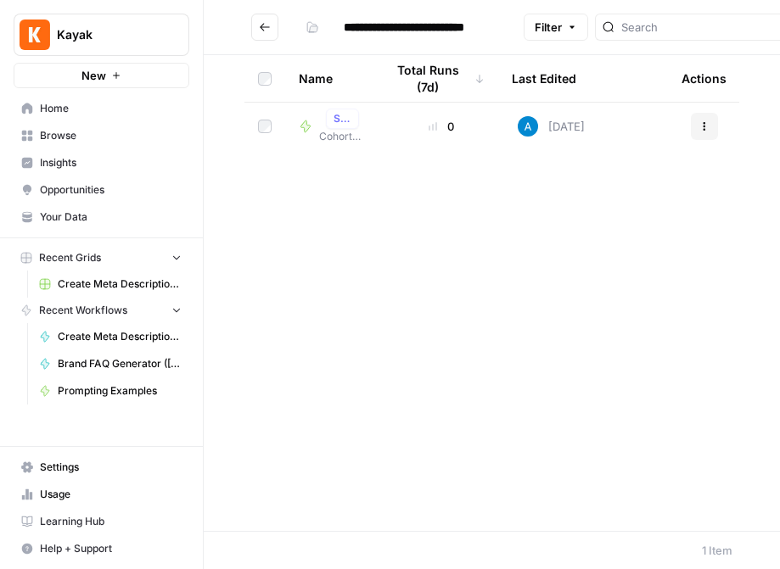
click at [710, 124] on button "Actions" at bounding box center [704, 126] width 27 height 27
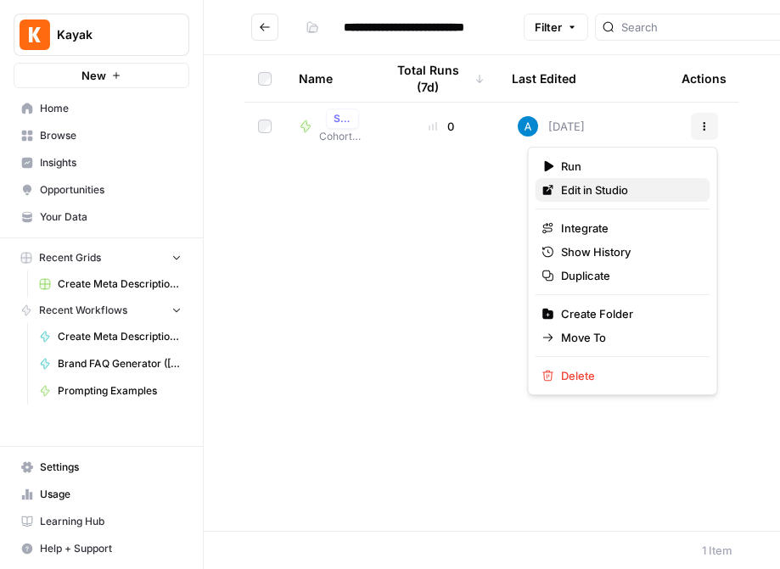
click at [652, 183] on span "Edit in Studio" at bounding box center [629, 190] width 136 height 17
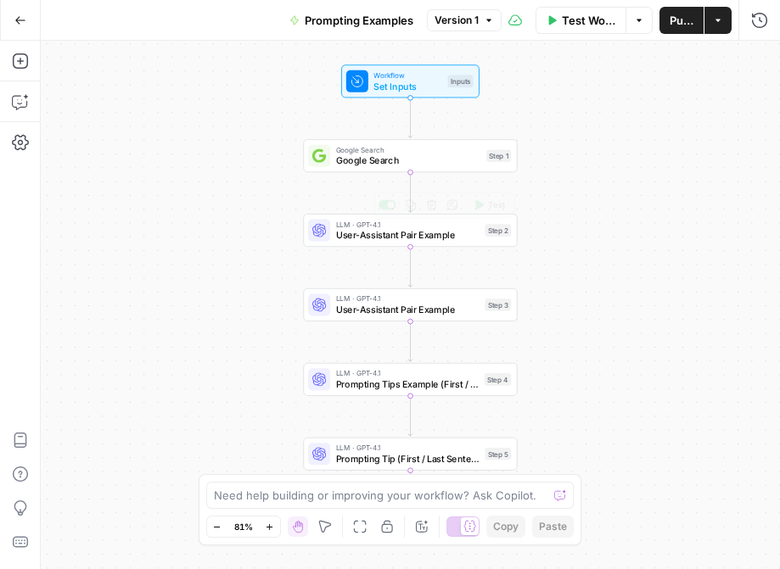
click at [350, 238] on span "User-Assistant Pair Example" at bounding box center [407, 235] width 143 height 14
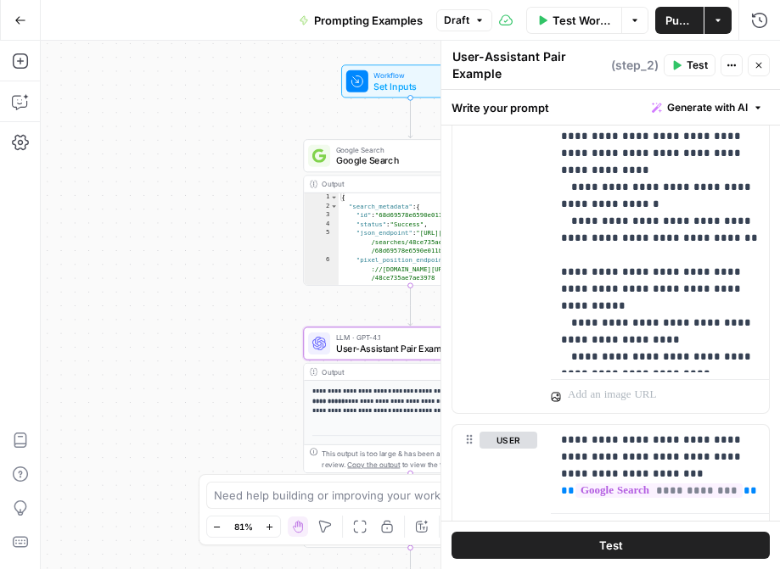
scroll to position [1218, 0]
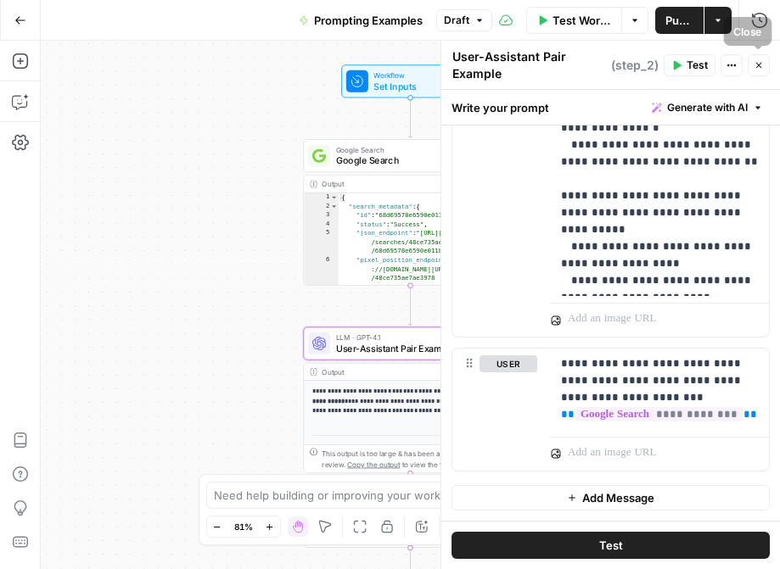
click at [760, 69] on icon "button" at bounding box center [758, 65] width 10 height 10
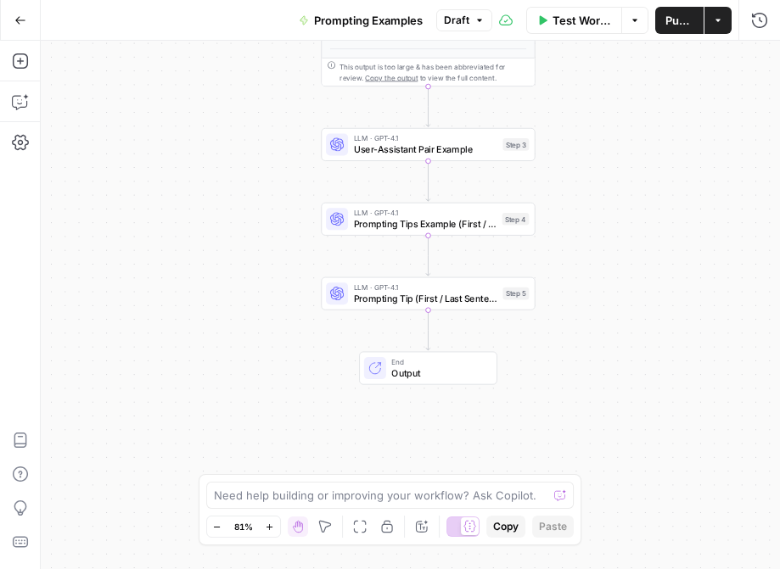
click at [439, 230] on span "Prompting Tips Example (First / Last Sentence)" at bounding box center [425, 224] width 143 height 14
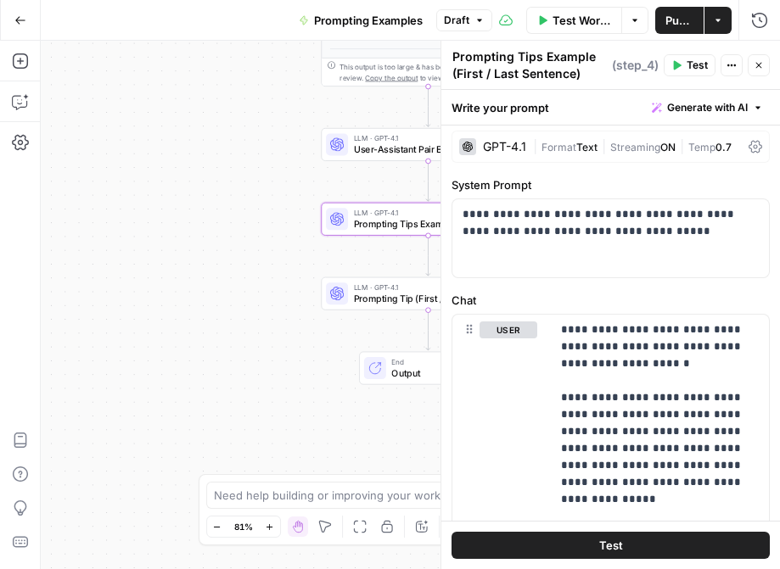
scroll to position [0, 0]
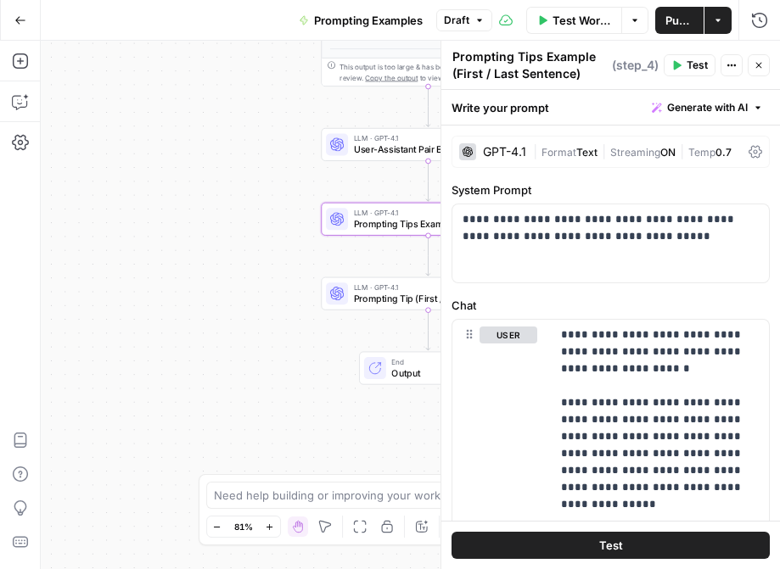
click at [236, 372] on div "**********" at bounding box center [410, 305] width 739 height 529
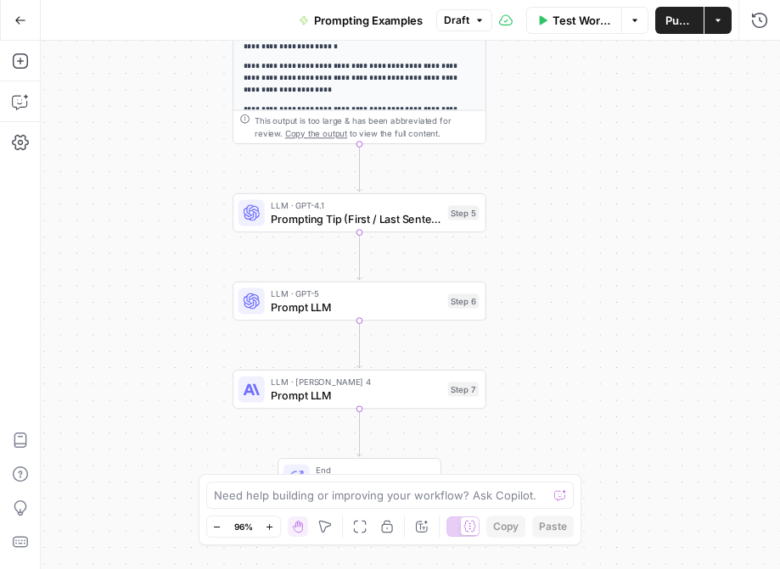
drag, startPoint x: 418, startPoint y: 324, endPoint x: 508, endPoint y: 272, distance: 103.8
click at [508, 272] on div "**********" at bounding box center [410, 305] width 739 height 529
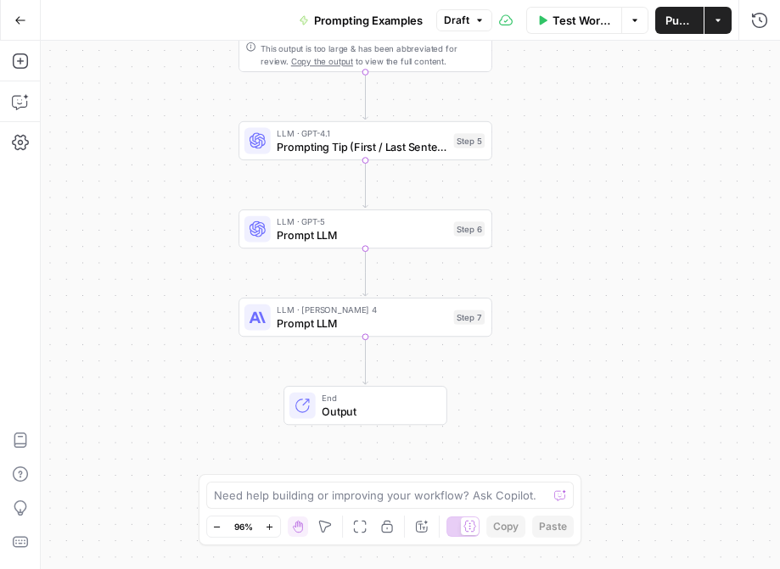
drag, startPoint x: 568, startPoint y: 296, endPoint x: 575, endPoint y: 241, distance: 55.6
click at [575, 241] on div "**********" at bounding box center [410, 305] width 739 height 529
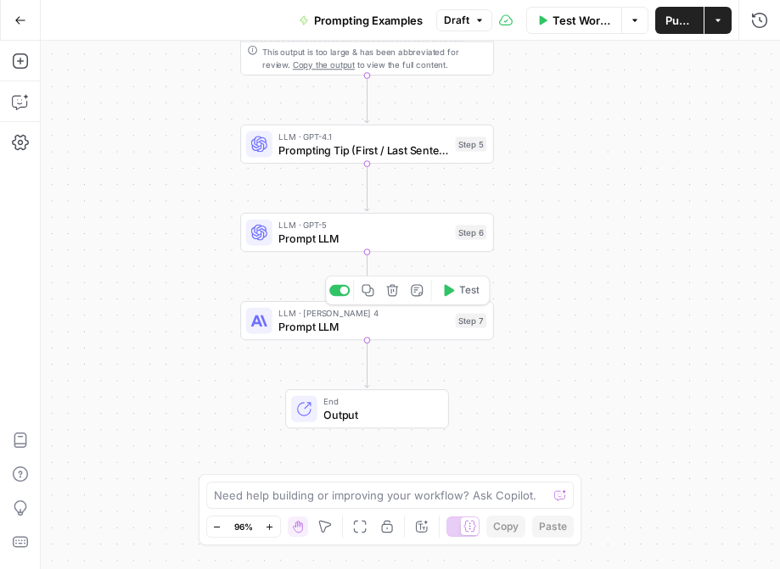
click at [426, 318] on span "Prompt LLM" at bounding box center [363, 326] width 170 height 16
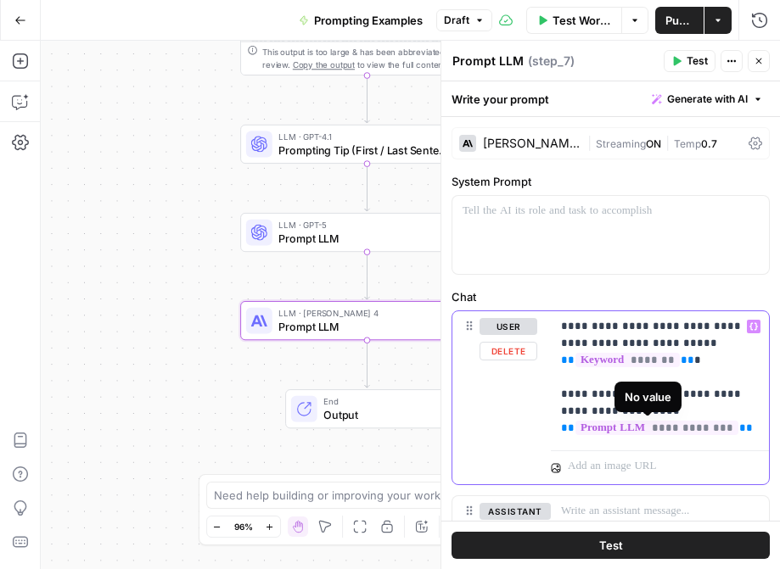
click at [640, 434] on span "**********" at bounding box center [656, 428] width 163 height 14
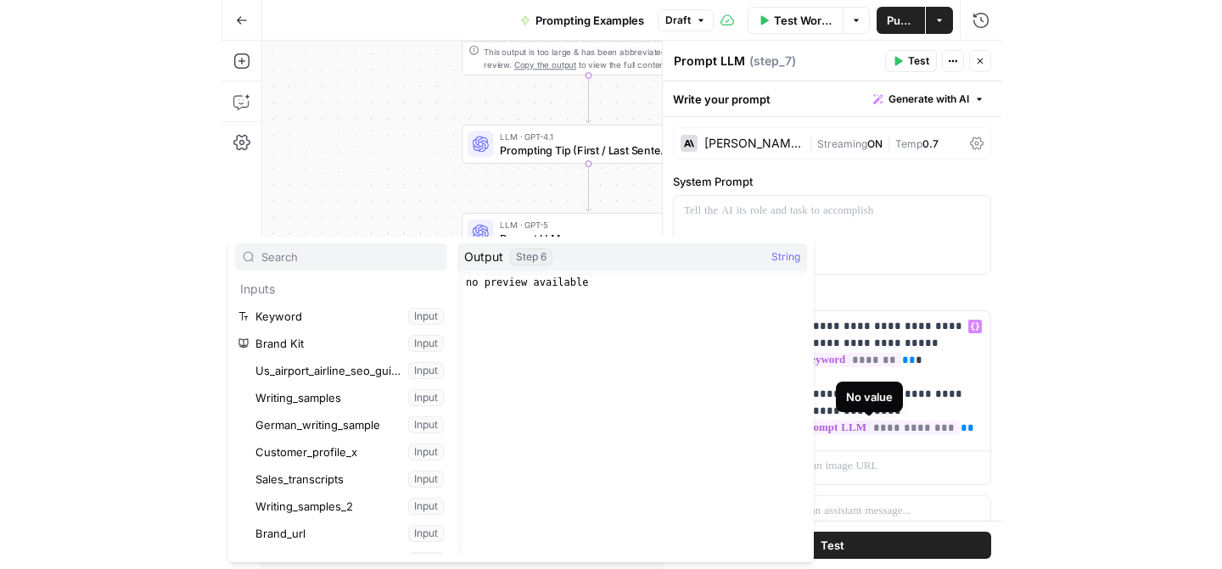
scroll to position [12995, 0]
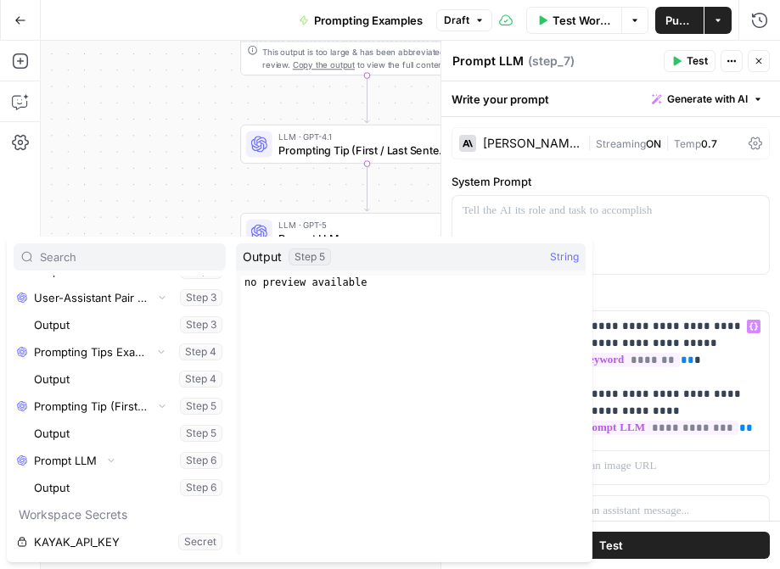
click at [192, 176] on div "**********" at bounding box center [410, 305] width 739 height 529
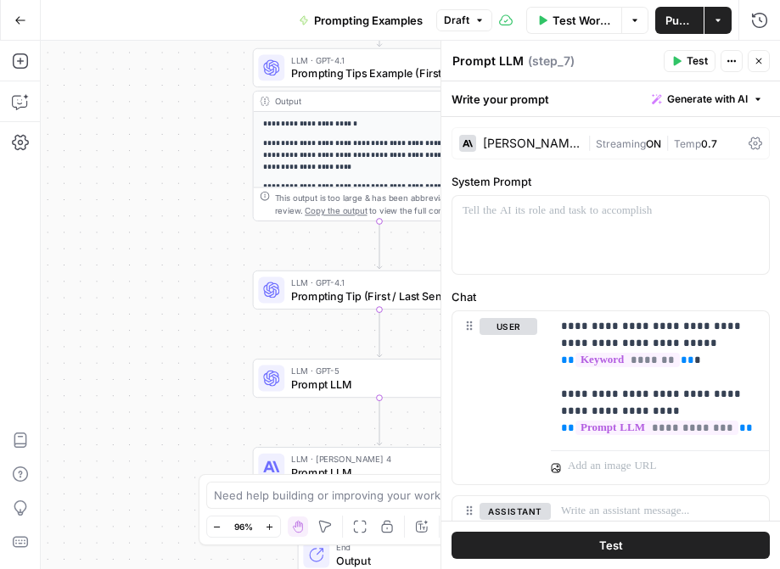
click at [14, 20] on icon "button" at bounding box center [20, 20] width 12 height 12
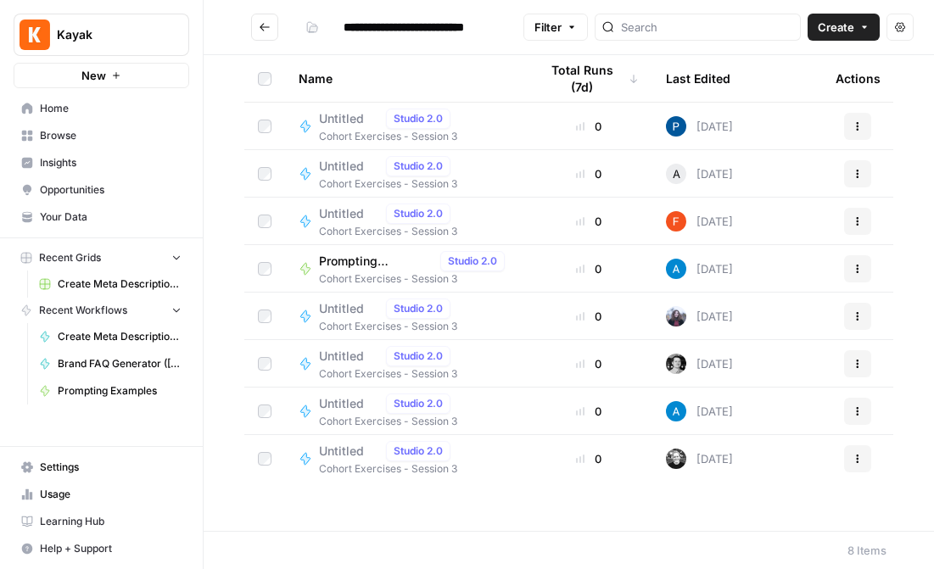
click at [779, 20] on span "Create" at bounding box center [836, 27] width 36 height 17
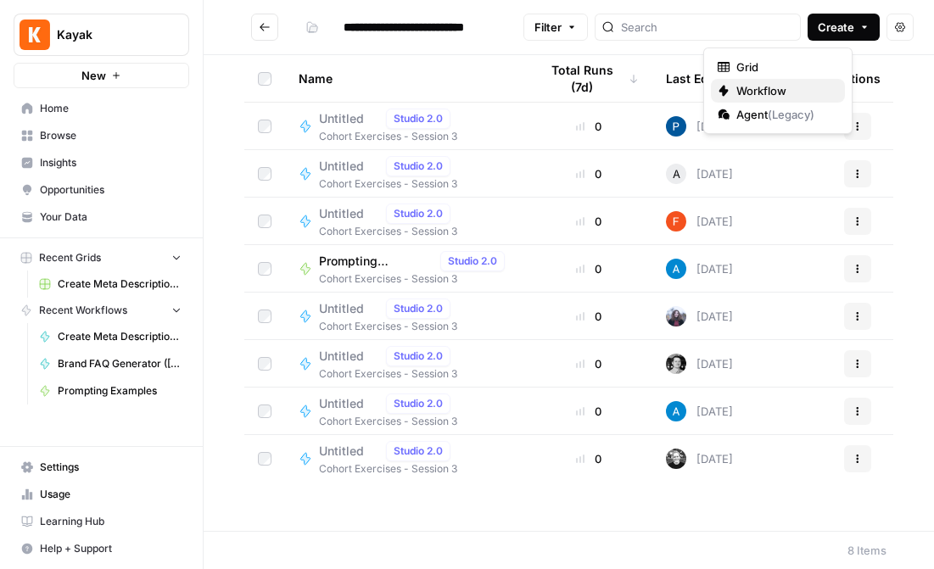
click at [773, 88] on span "Workflow" at bounding box center [783, 90] width 95 height 17
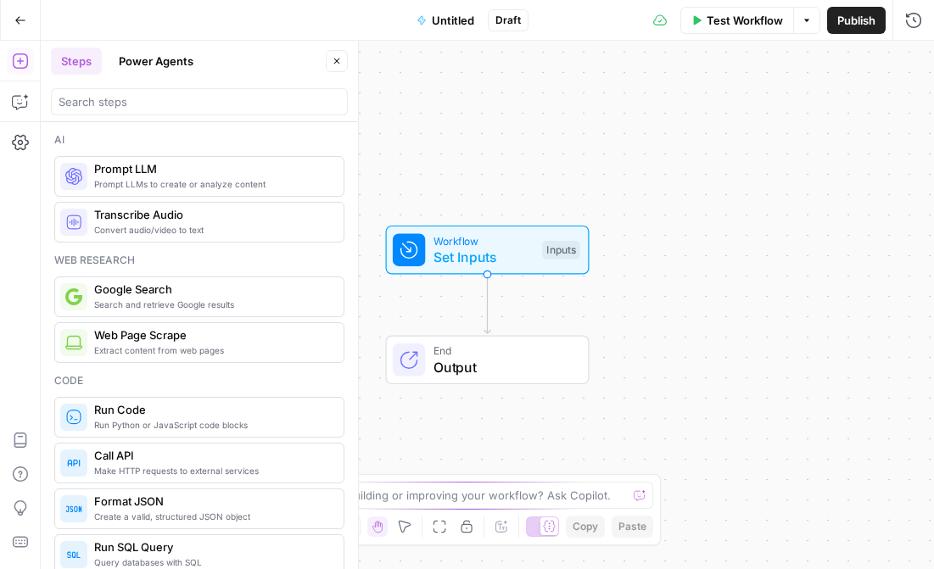
click at [450, 15] on span "Untitled" at bounding box center [453, 20] width 42 height 17
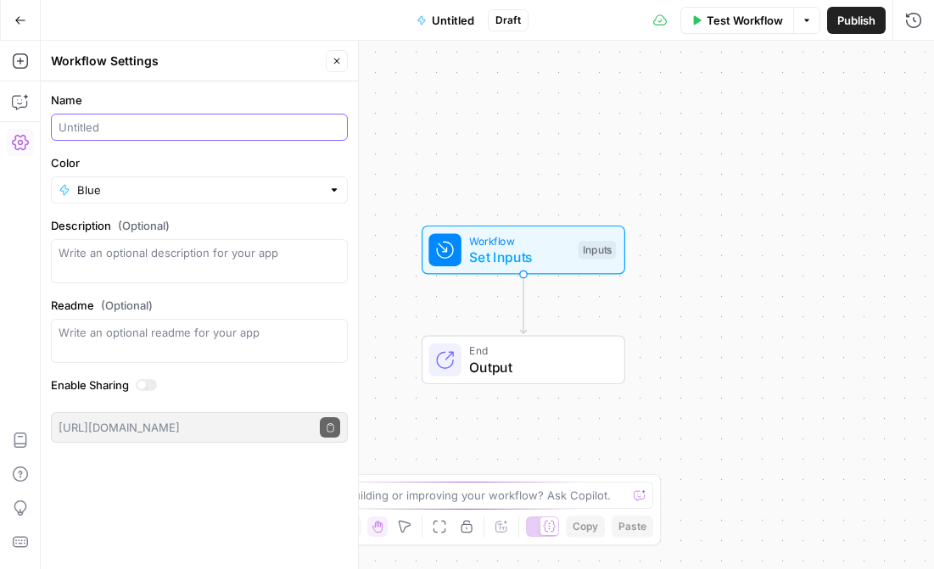
click at [146, 131] on input "Name" at bounding box center [200, 127] width 282 height 17
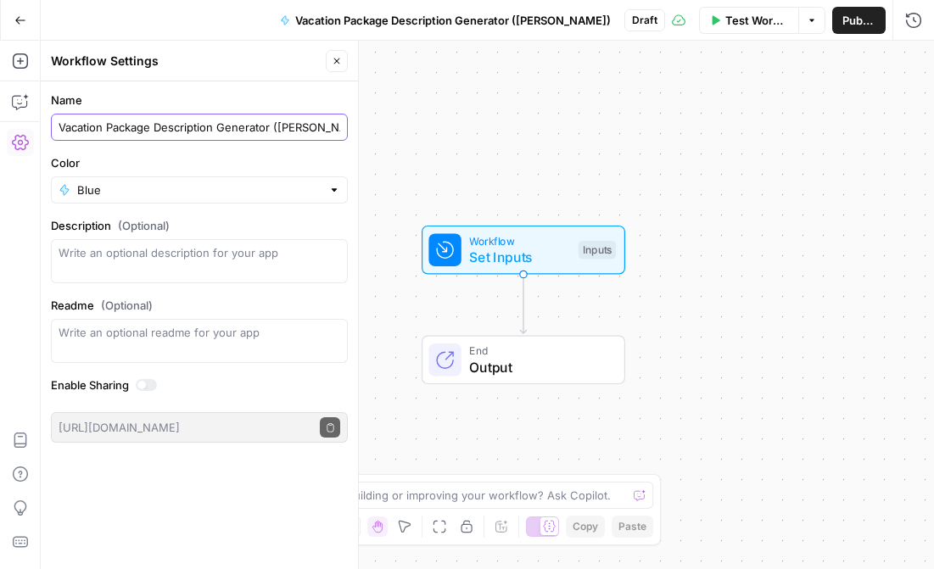
type input "Vacation Package Description Generator (Juliana)"
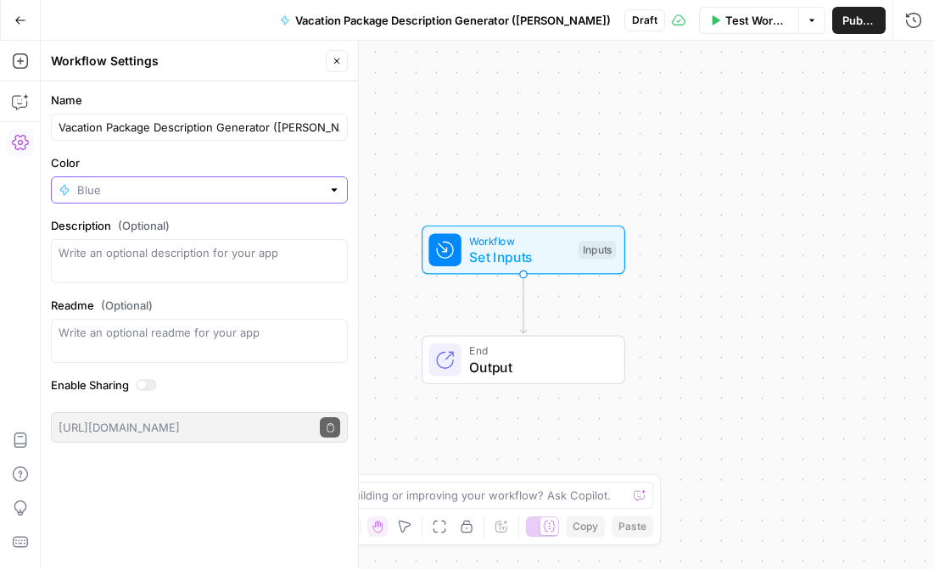
click at [208, 192] on input "Color" at bounding box center [199, 190] width 244 height 17
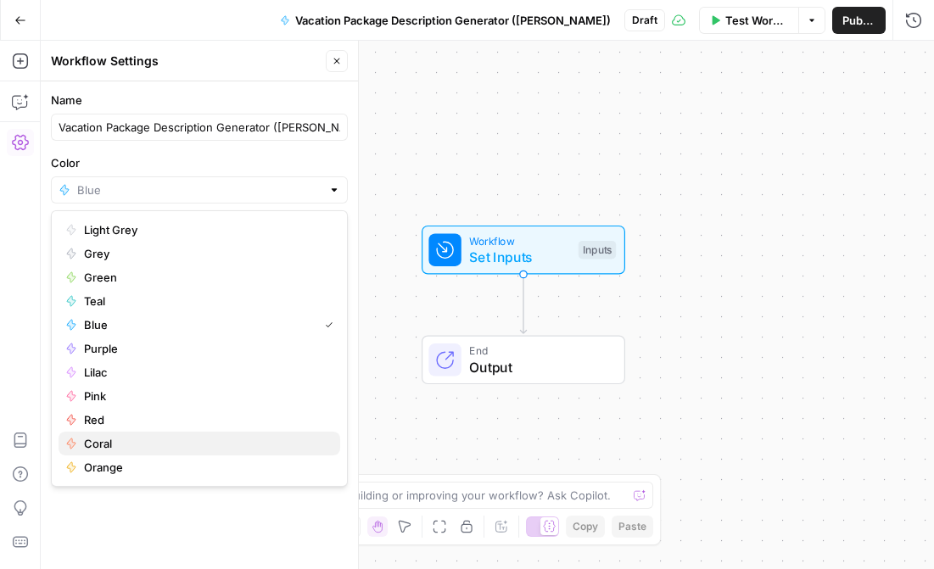
click at [184, 445] on span "Coral" at bounding box center [205, 443] width 243 height 17
type input "Coral"
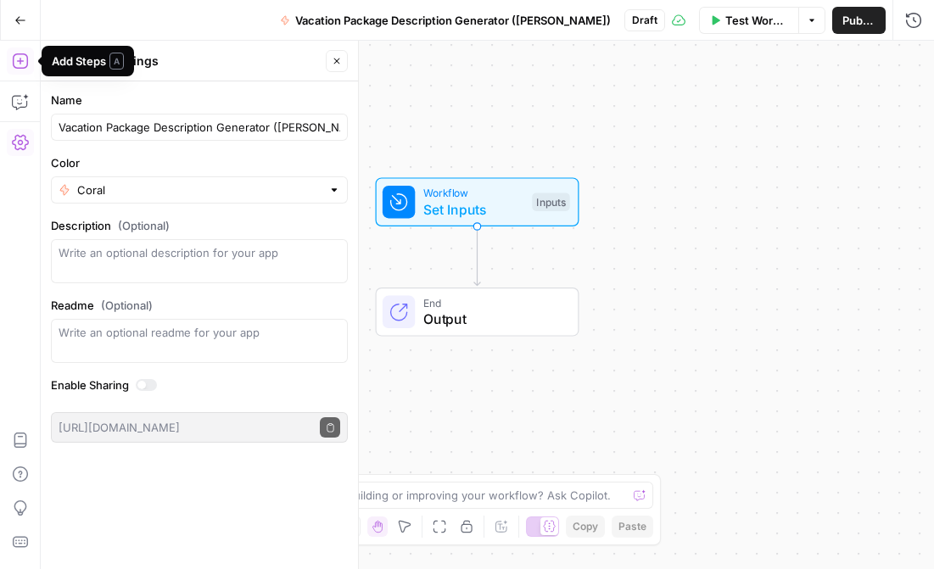
click at [21, 60] on icon "button" at bounding box center [19, 60] width 15 height 15
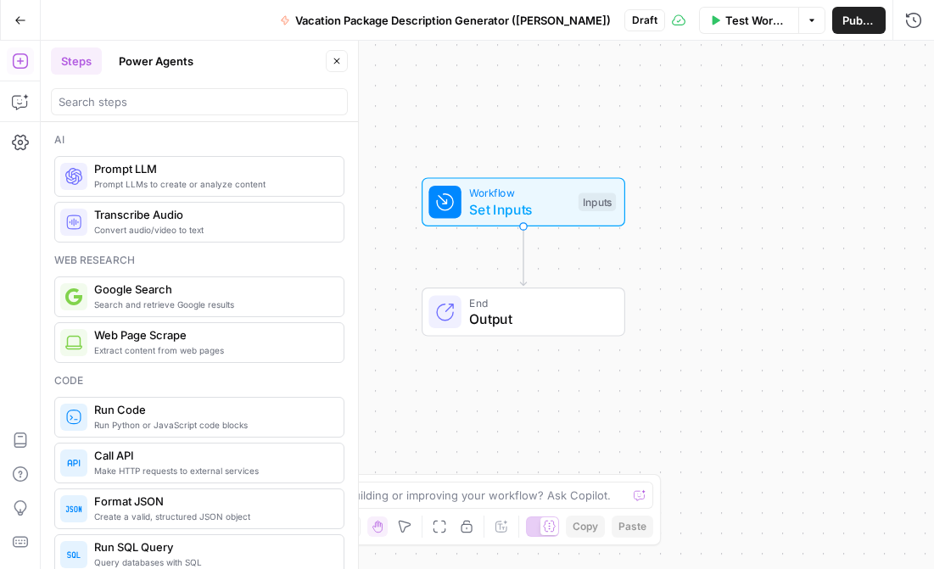
click at [10, 19] on button "Go Back" at bounding box center [20, 20] width 31 height 31
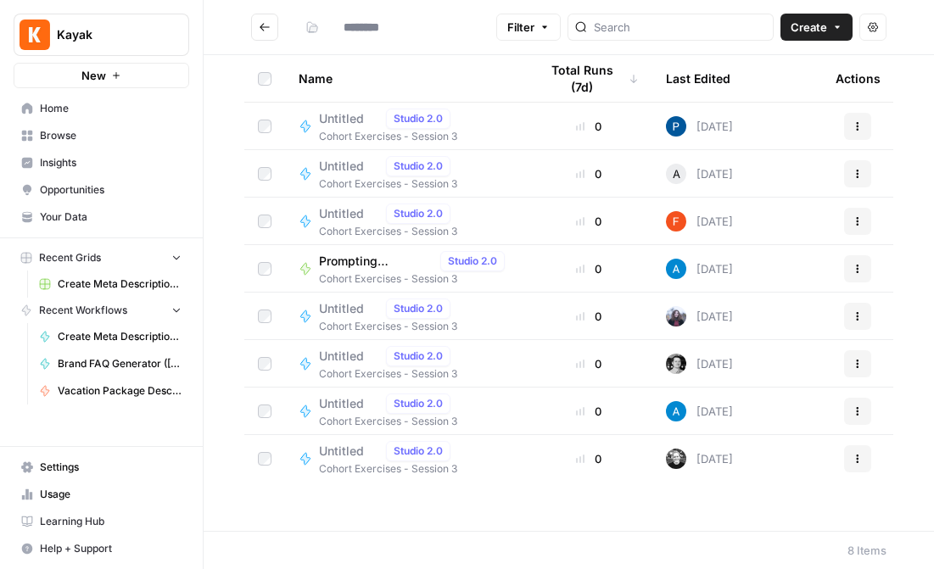
type input "**********"
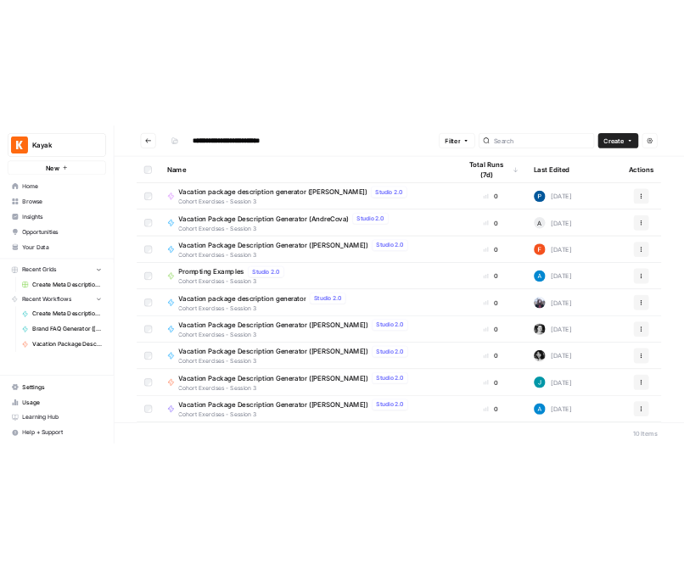
scroll to position [47, 0]
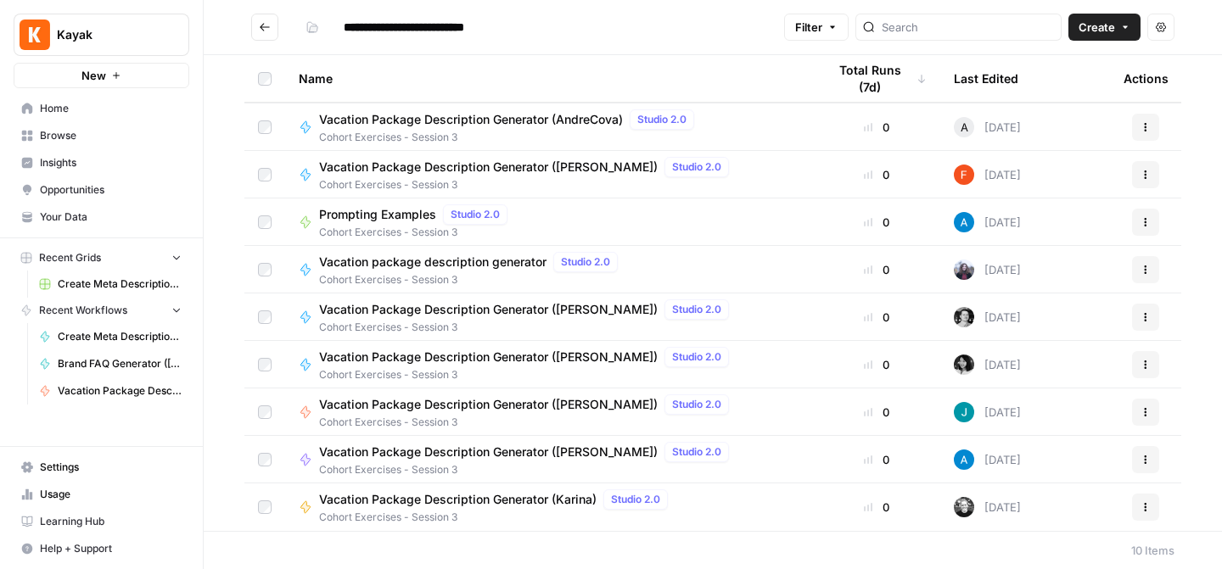
click at [513, 402] on span "Vacation Package Description Generator (Juliana)" at bounding box center [488, 404] width 338 height 17
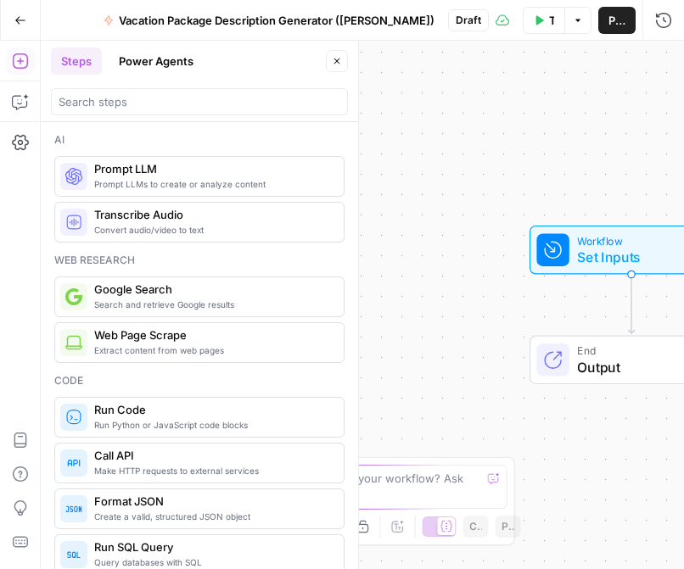
click at [273, 175] on span "Prompt LLM" at bounding box center [212, 168] width 236 height 17
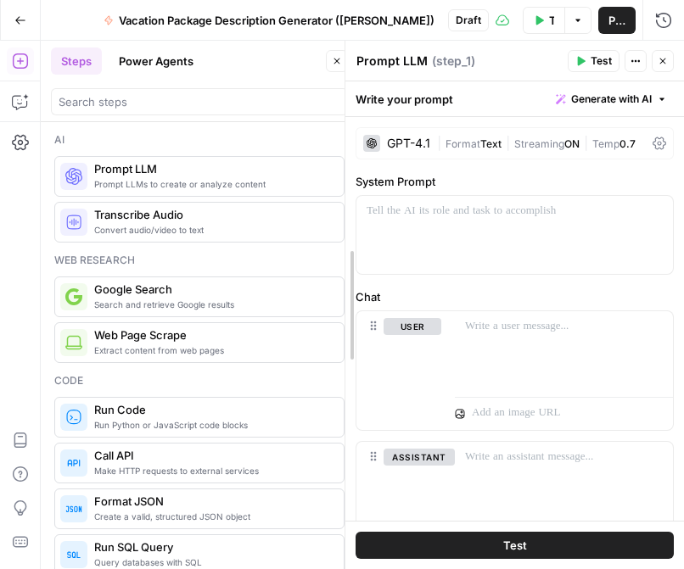
click at [337, 63] on div at bounding box center [345, 305] width 17 height 529
click at [664, 59] on icon "button" at bounding box center [662, 61] width 10 height 10
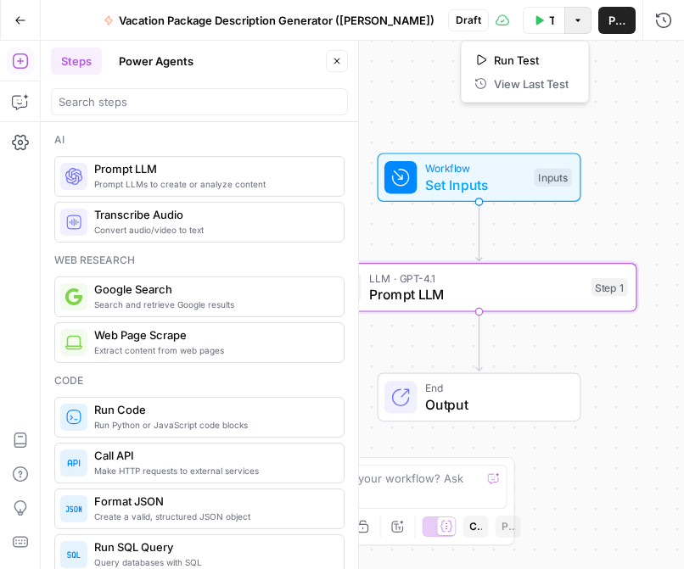
click at [577, 22] on icon "button" at bounding box center [578, 20] width 10 height 10
click at [616, 26] on span "Publish" at bounding box center [616, 20] width 17 height 17
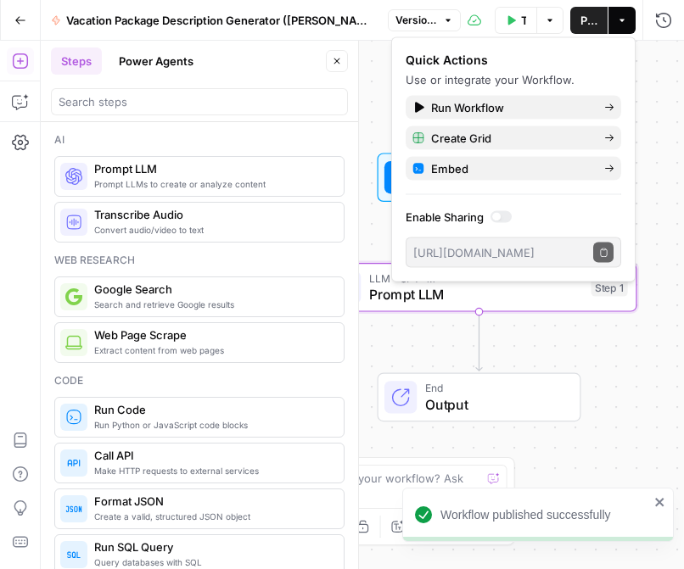
click at [646, 100] on div "Workflow Set Inputs Inputs LLM · GPT-4.1 Prompt LLM Step 1 End Output" at bounding box center [362, 305] width 643 height 529
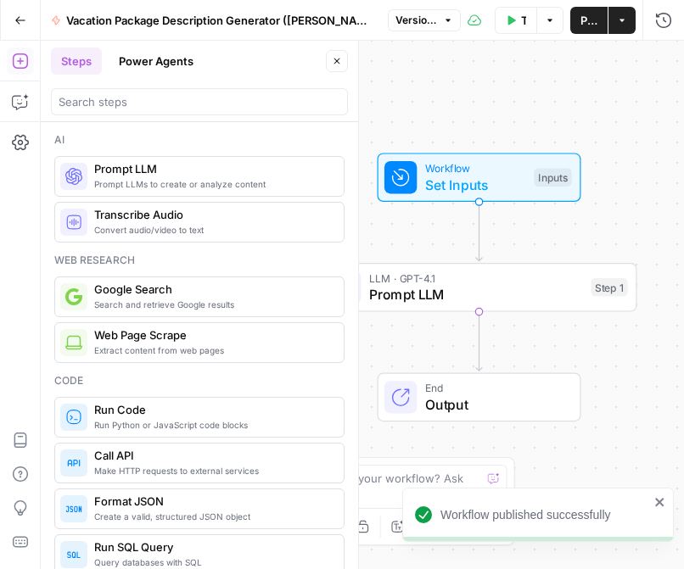
click at [518, 280] on span "LLM · GPT-4.1" at bounding box center [476, 278] width 214 height 16
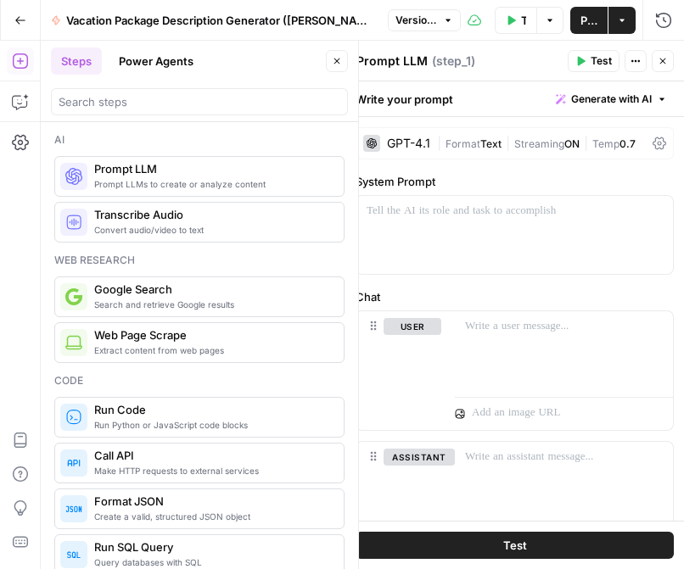
click at [333, 62] on icon "button" at bounding box center [337, 61] width 10 height 10
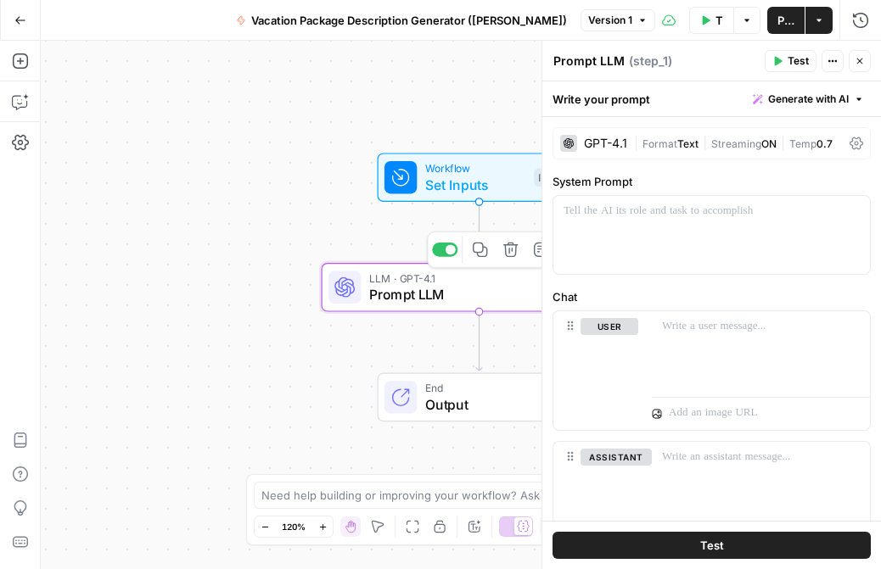
click at [517, 243] on icon "button" at bounding box center [510, 250] width 16 height 16
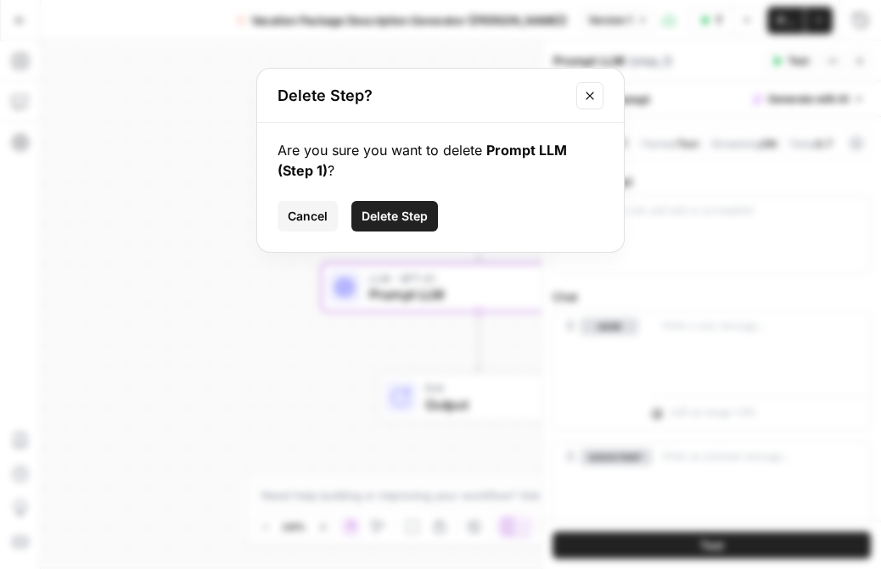
click at [417, 219] on span "Delete Step" at bounding box center [394, 216] width 66 height 17
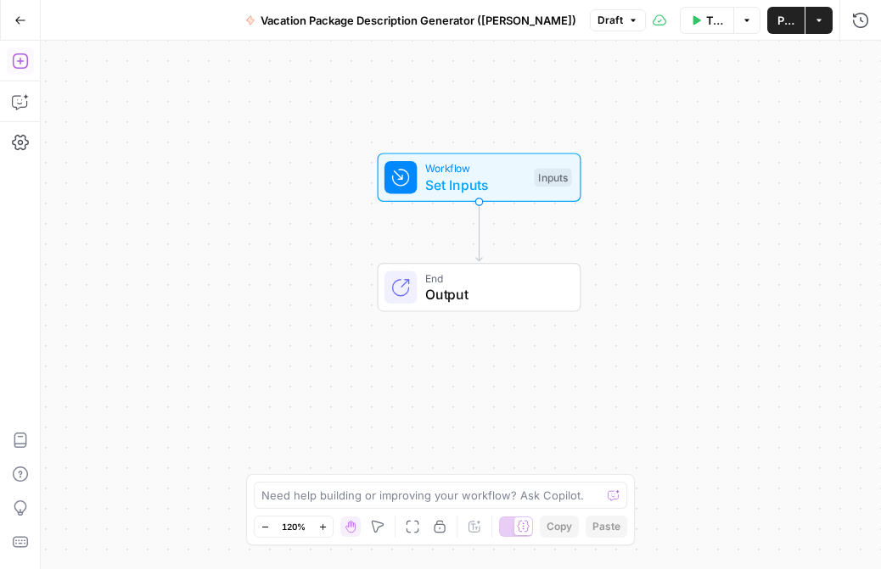
click at [26, 60] on icon "button" at bounding box center [19, 60] width 15 height 15
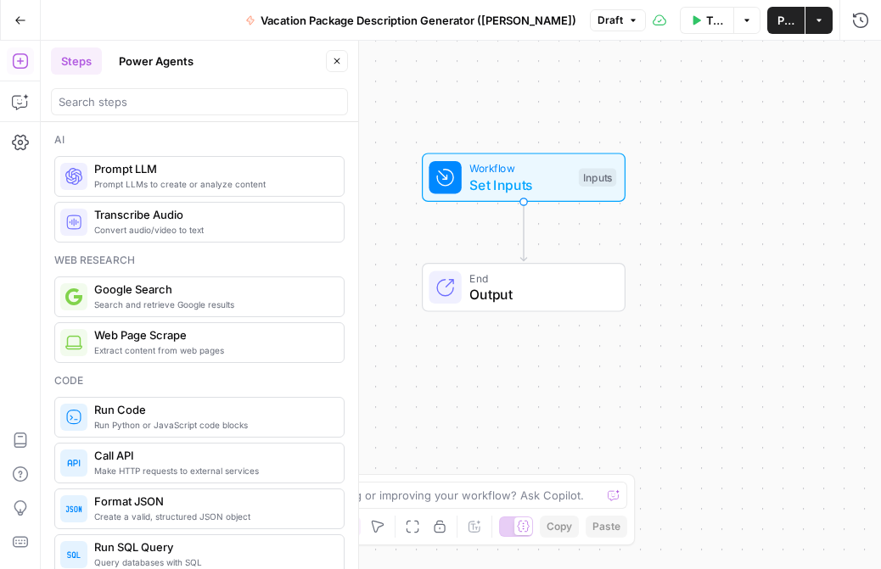
click at [542, 180] on span "Set Inputs" at bounding box center [519, 185] width 101 height 20
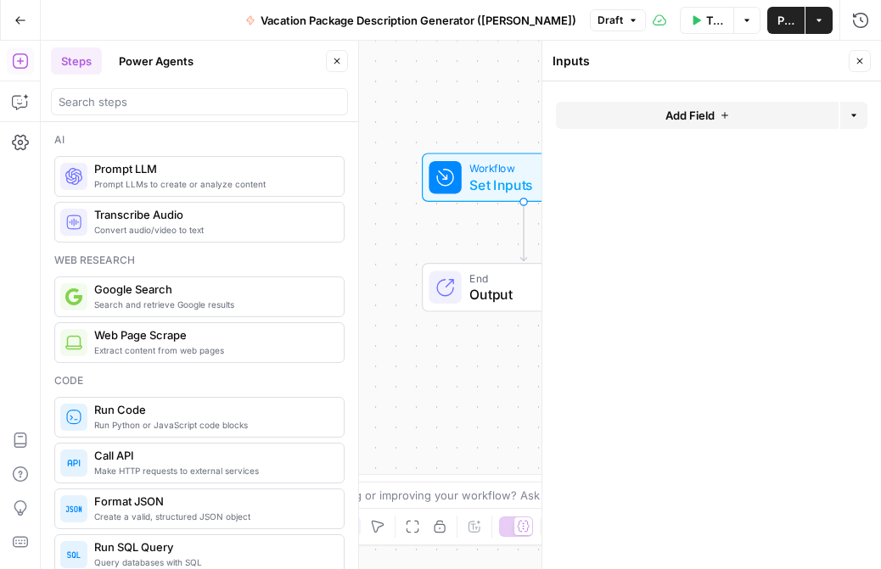
click at [649, 110] on button "Add Field" at bounding box center [697, 115] width 283 height 27
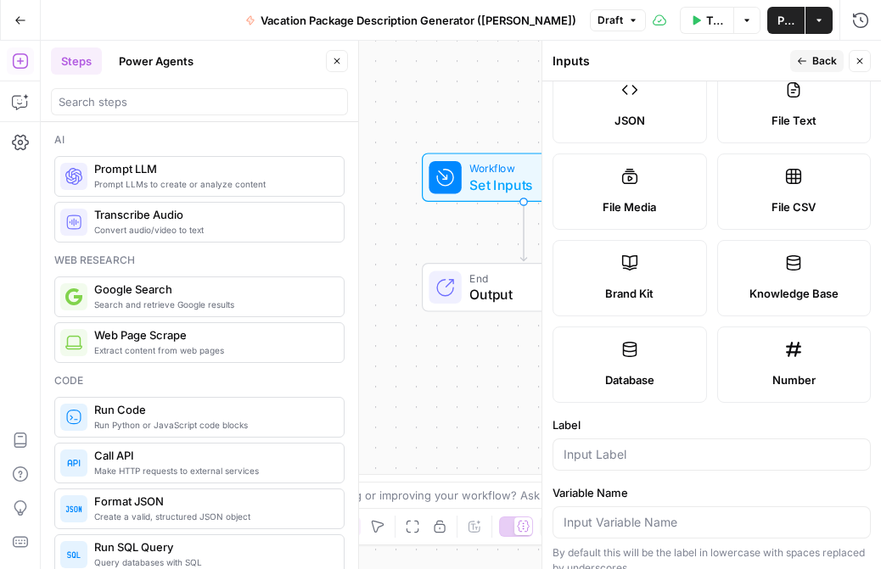
scroll to position [200, 0]
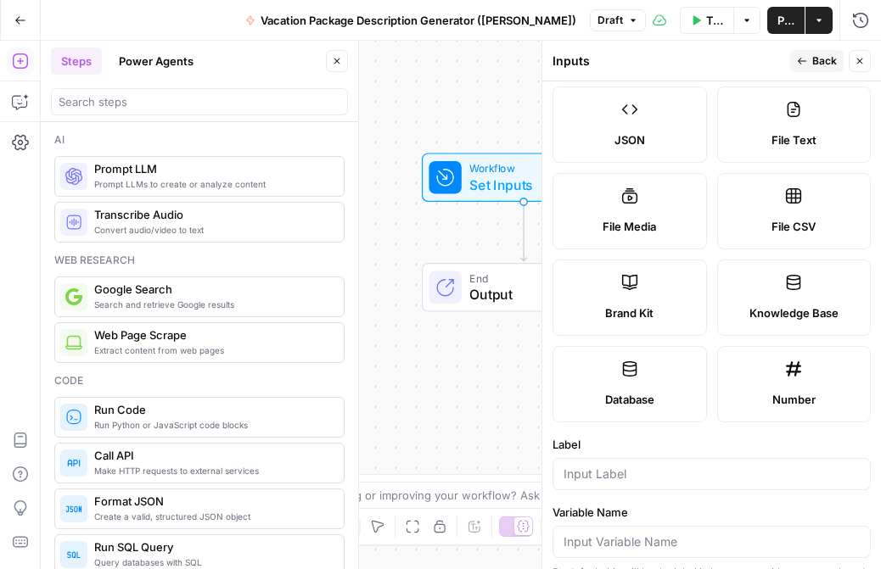
click at [644, 286] on label "Brand Kit" at bounding box center [629, 298] width 154 height 76
click at [690, 465] on div at bounding box center [711, 474] width 318 height 32
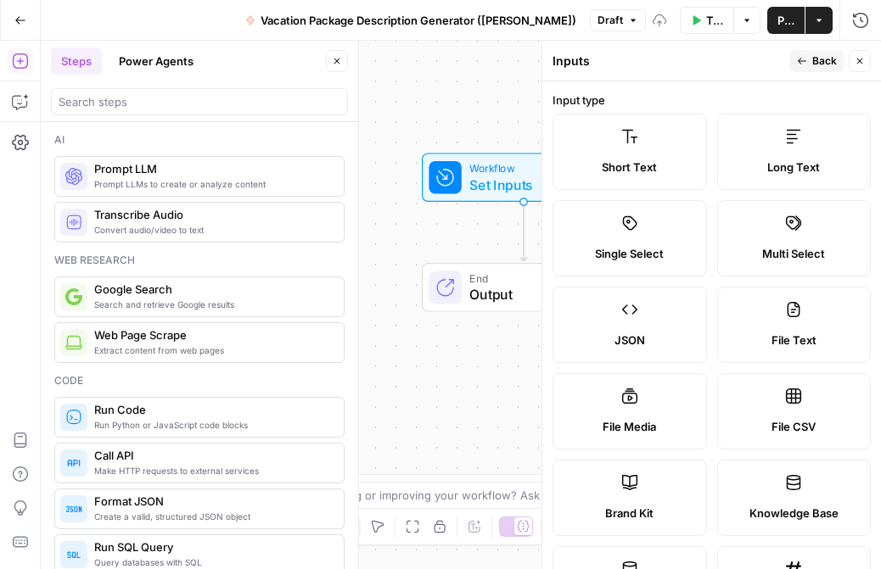
scroll to position [362, 0]
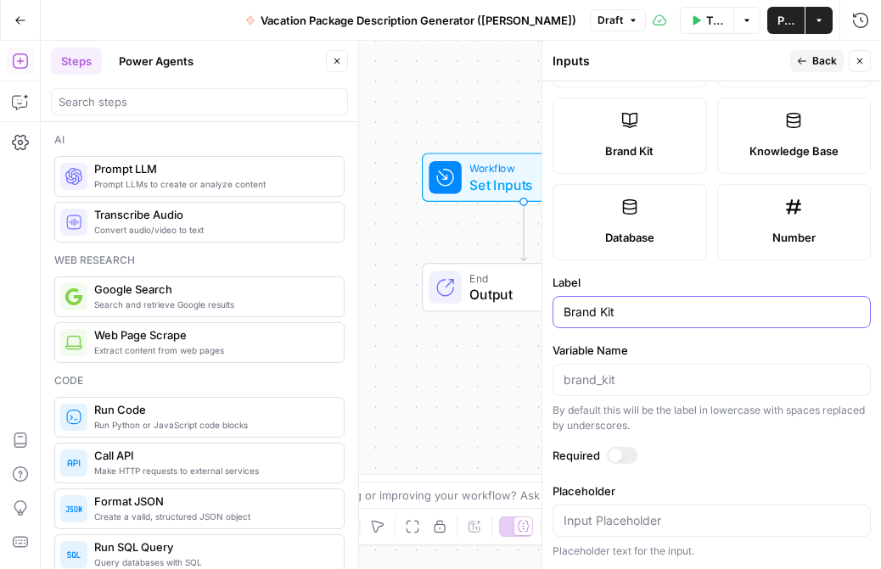
type input "Brand Kit"
click at [618, 453] on div at bounding box center [615, 456] width 14 height 14
click at [750, 16] on icon "button" at bounding box center [746, 20] width 10 height 10
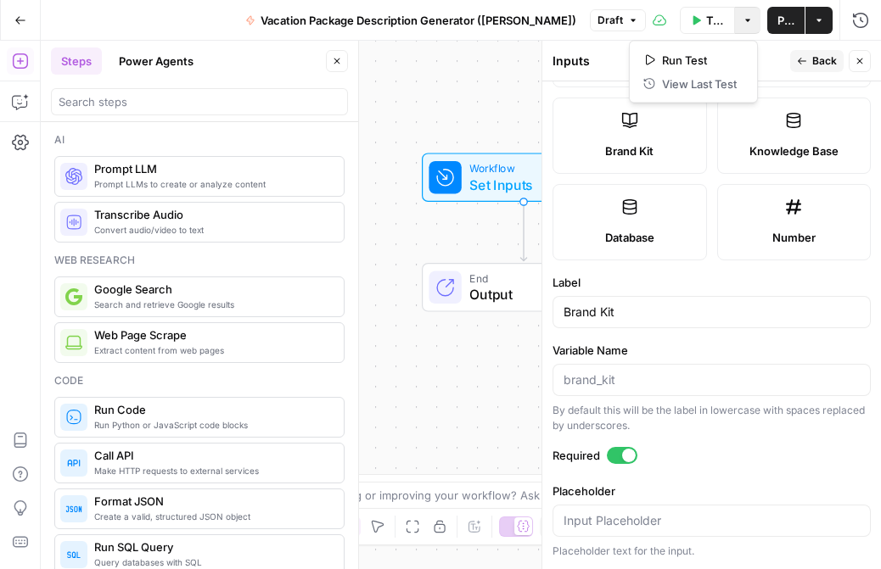
click at [706, 26] on span "Test Workflow" at bounding box center [715, 20] width 18 height 17
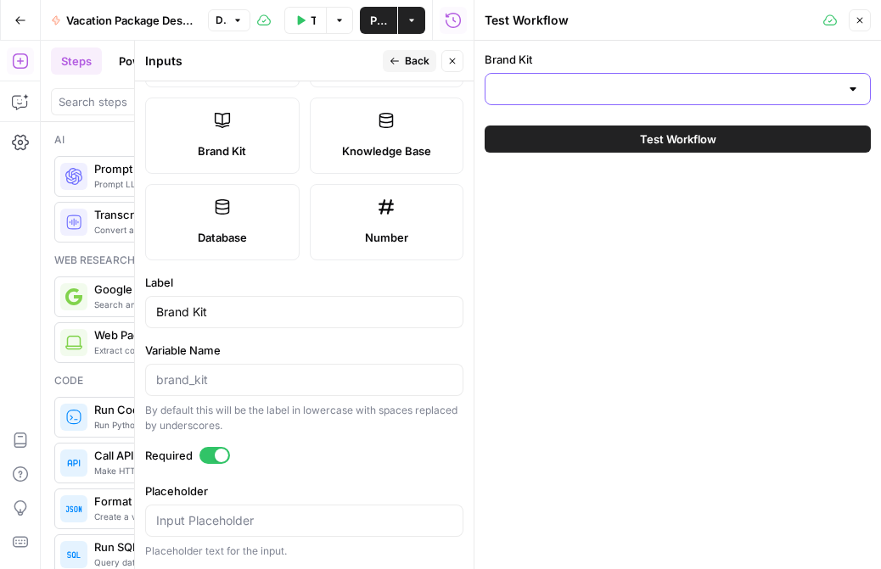
click at [710, 91] on input "Brand Kit" at bounding box center [667, 89] width 344 height 17
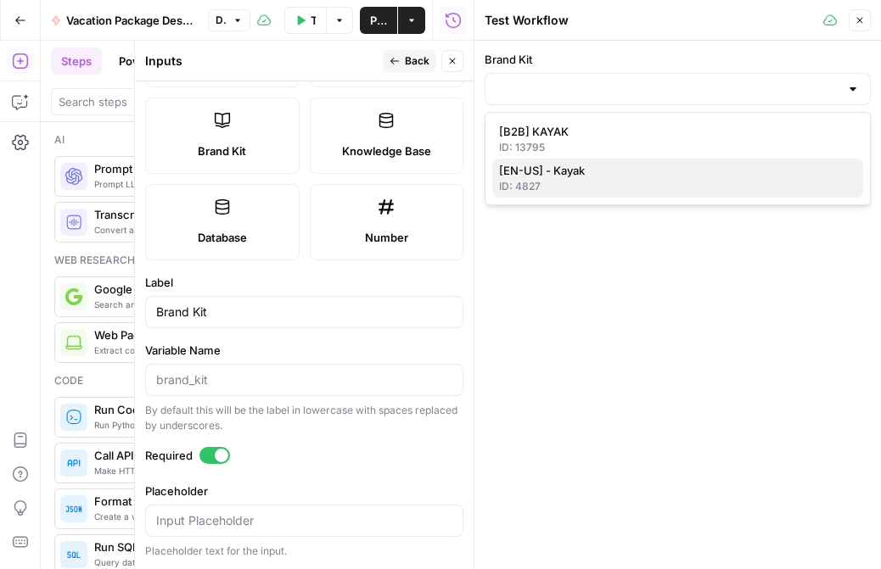
click at [684, 182] on div "ID: 4827" at bounding box center [677, 186] width 357 height 15
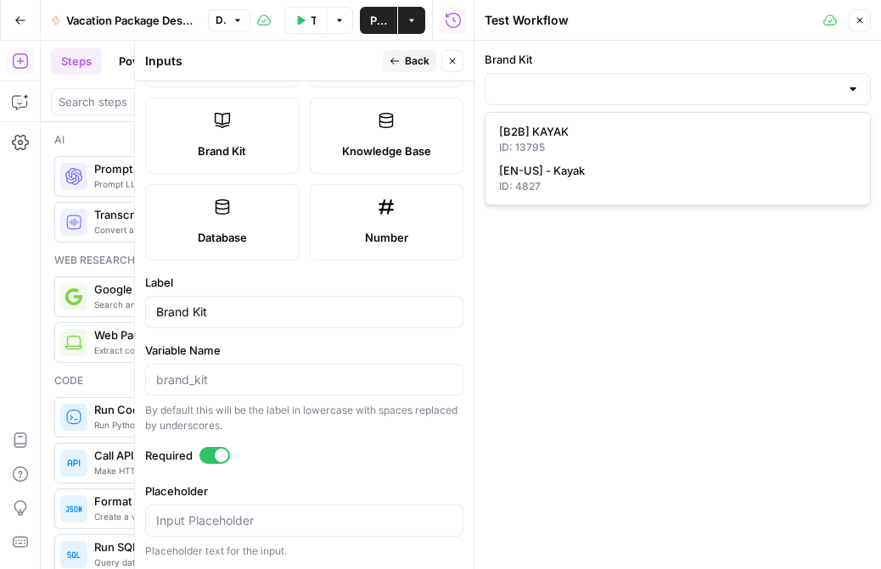
type input "[EN-US] - Kayak"
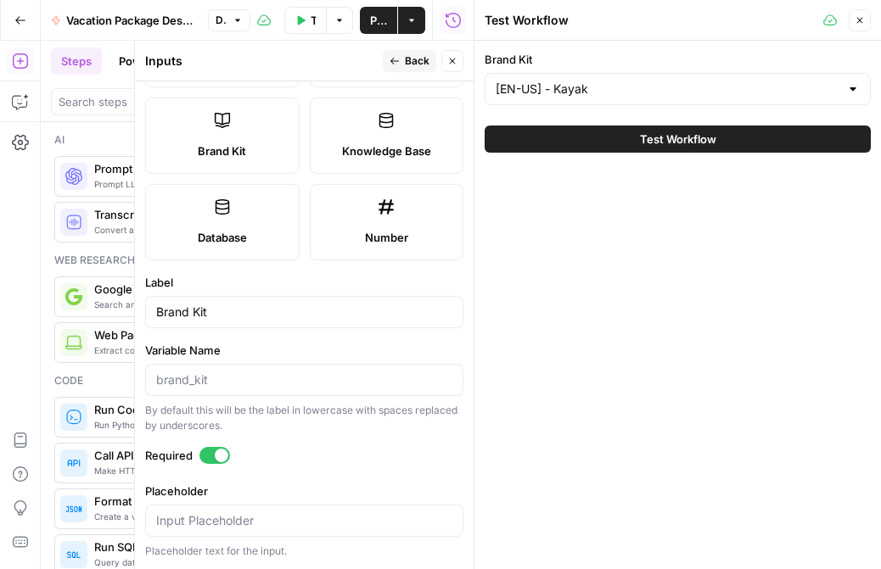
click at [779, 19] on icon "button" at bounding box center [859, 20] width 10 height 10
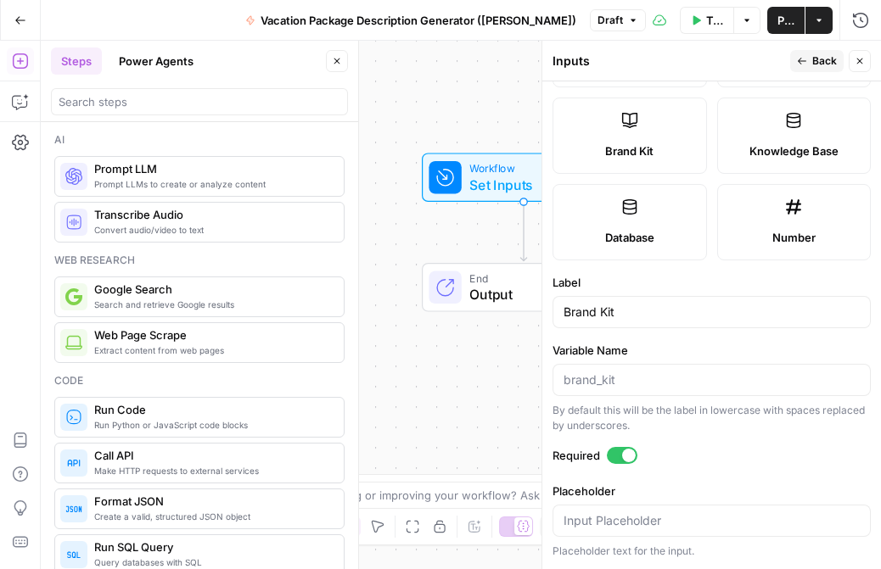
click at [779, 62] on icon "button" at bounding box center [859, 61] width 10 height 10
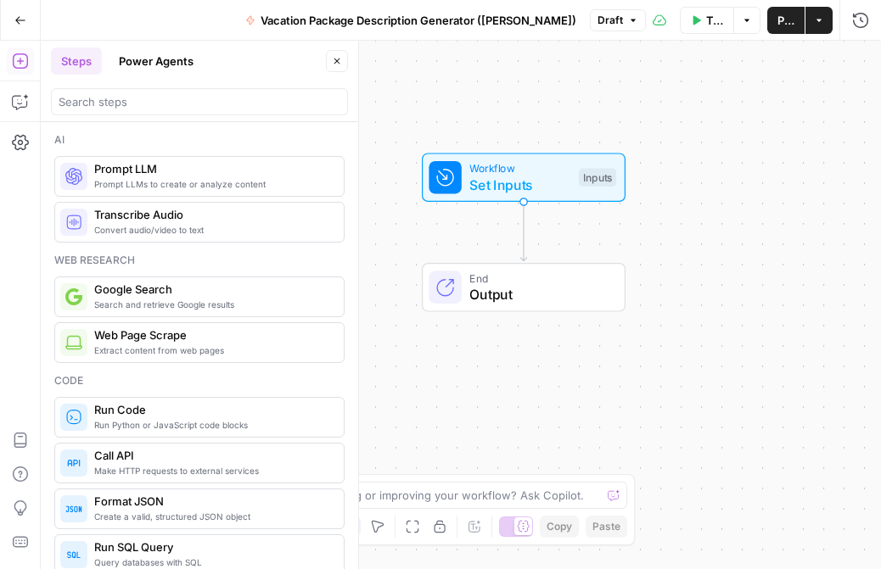
click at [725, 250] on div "Workflow Set Inputs Inputs End Output" at bounding box center [461, 305] width 840 height 529
click at [206, 176] on span "Prompt LLM" at bounding box center [212, 168] width 236 height 17
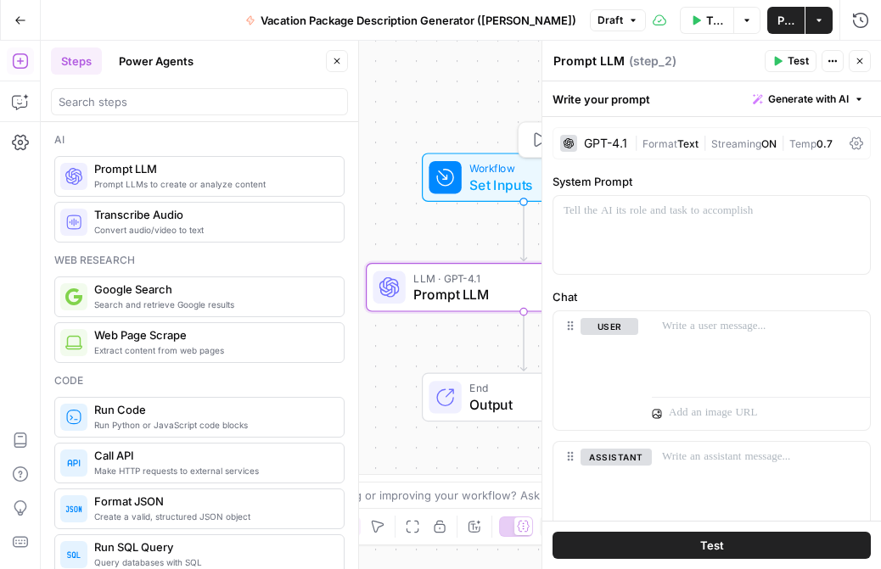
click at [485, 187] on span "Set Inputs" at bounding box center [519, 185] width 101 height 20
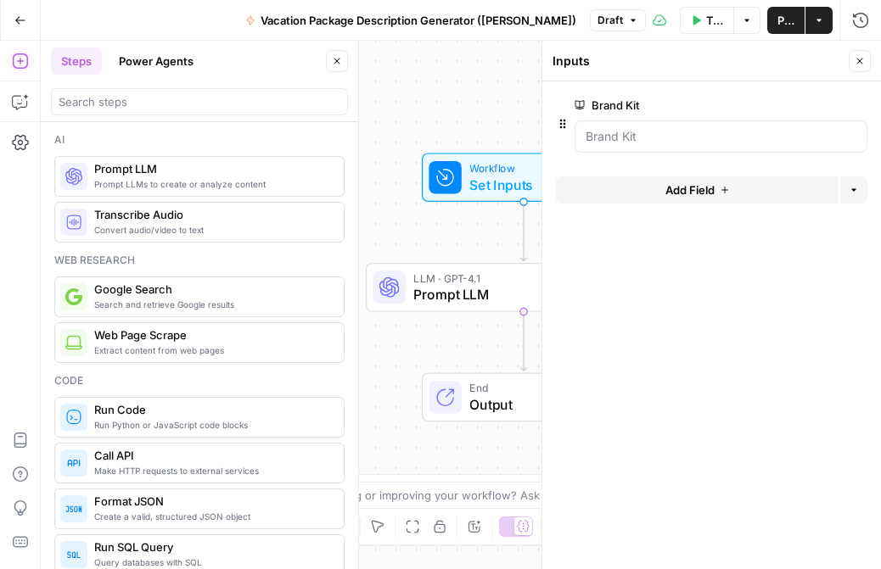
click at [691, 193] on span "Add Field" at bounding box center [689, 190] width 49 height 17
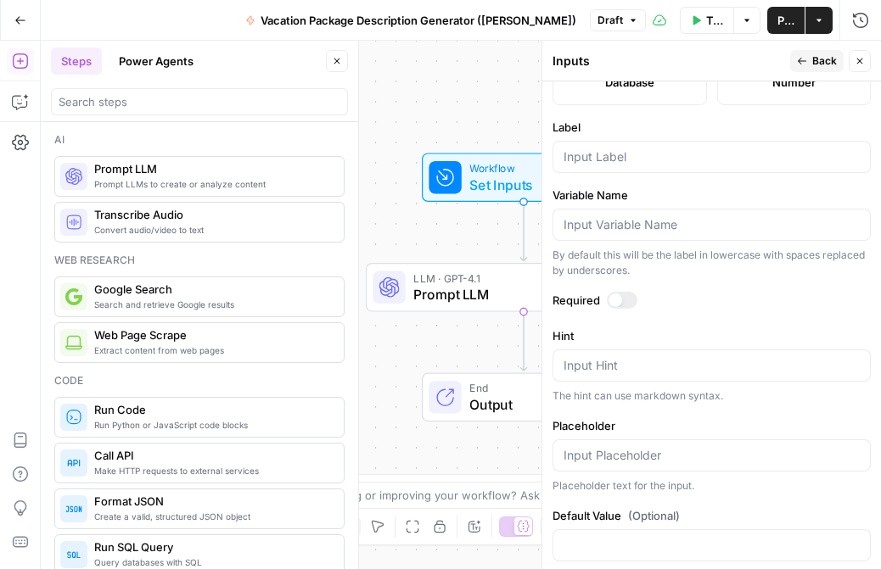
scroll to position [543, 0]
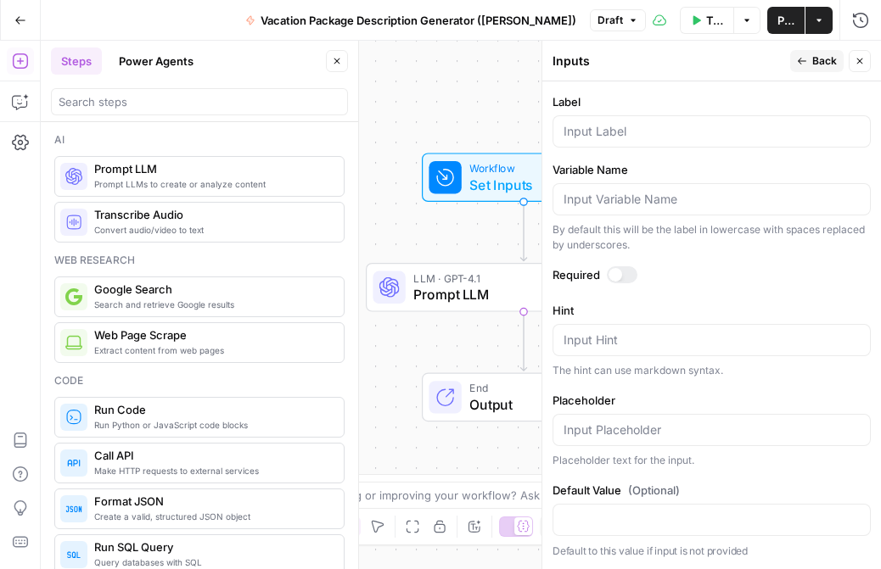
click at [779, 59] on icon "button" at bounding box center [860, 62] width 6 height 6
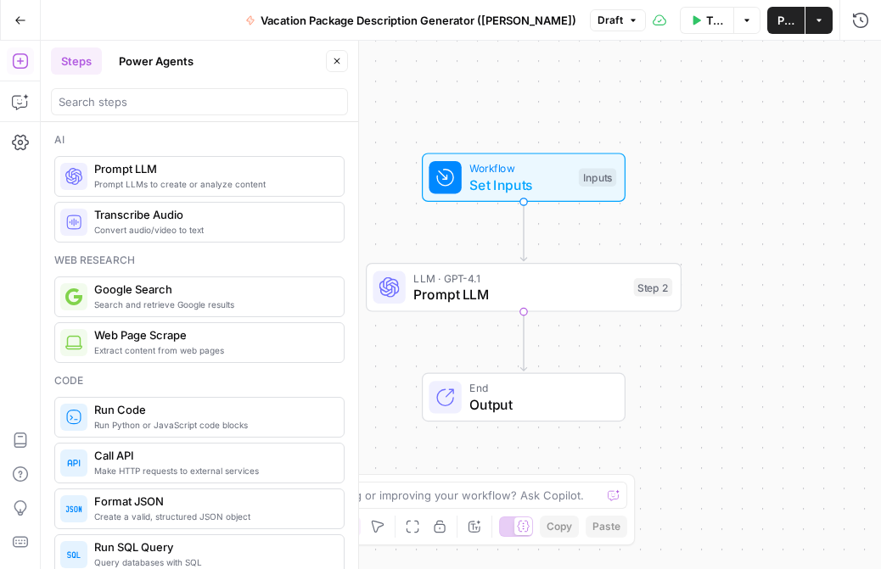
click at [473, 294] on span "Prompt LLM" at bounding box center [519, 294] width 212 height 20
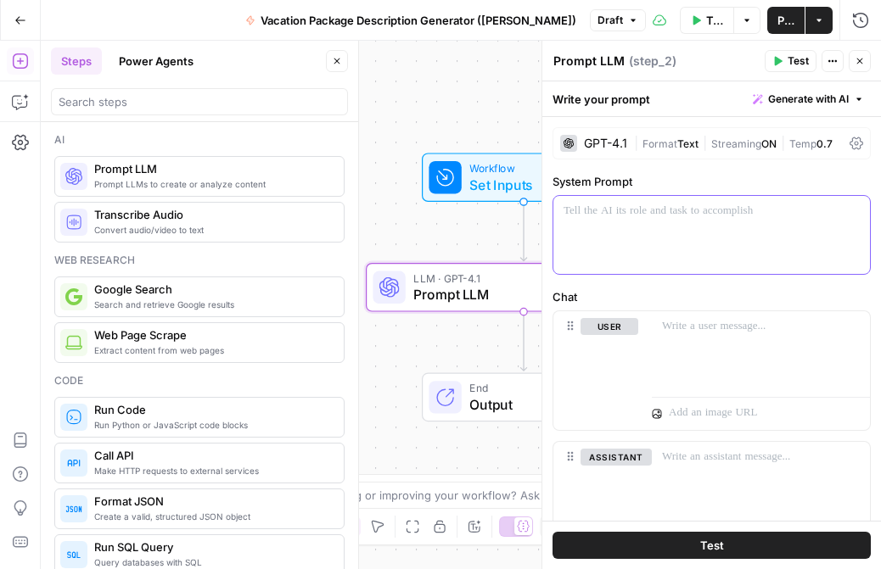
click at [622, 243] on div at bounding box center [711, 235] width 316 height 78
click at [779, 212] on icon "button" at bounding box center [854, 211] width 8 height 8
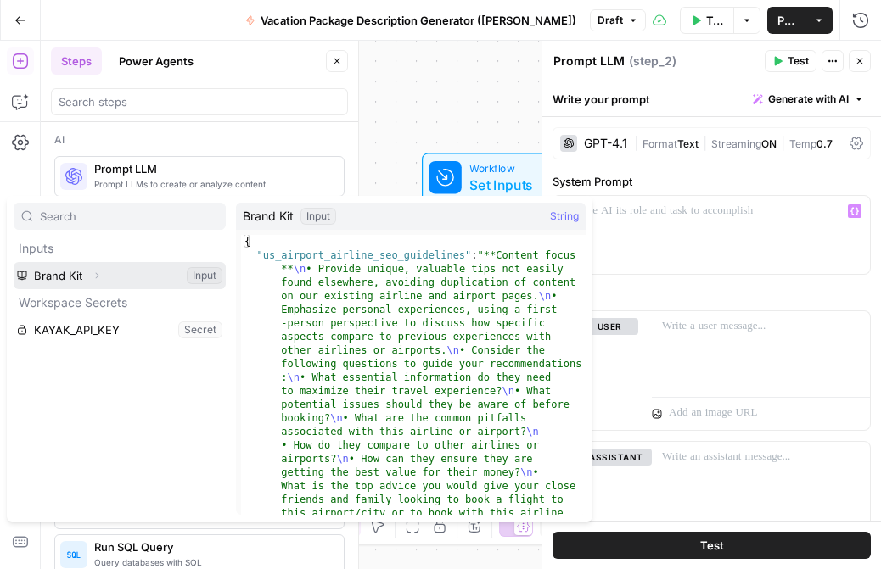
click at [96, 273] on icon "button" at bounding box center [97, 276] width 3 height 6
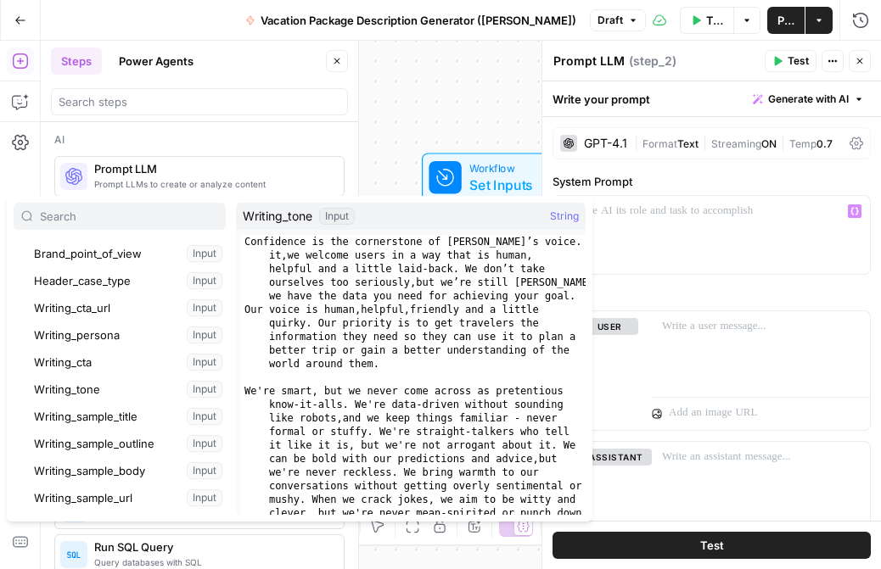
scroll to position [344, 0]
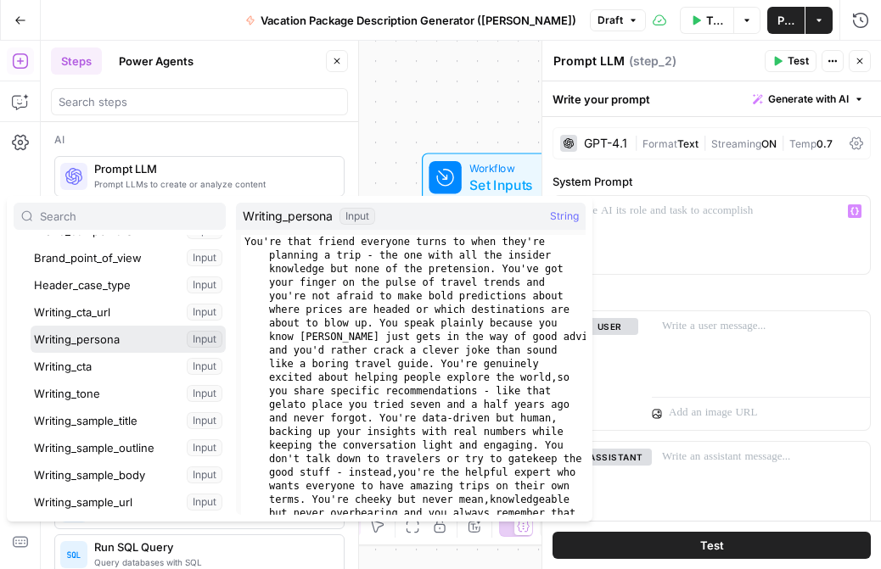
click at [123, 344] on button "Select variable Writing_persona" at bounding box center [128, 339] width 195 height 27
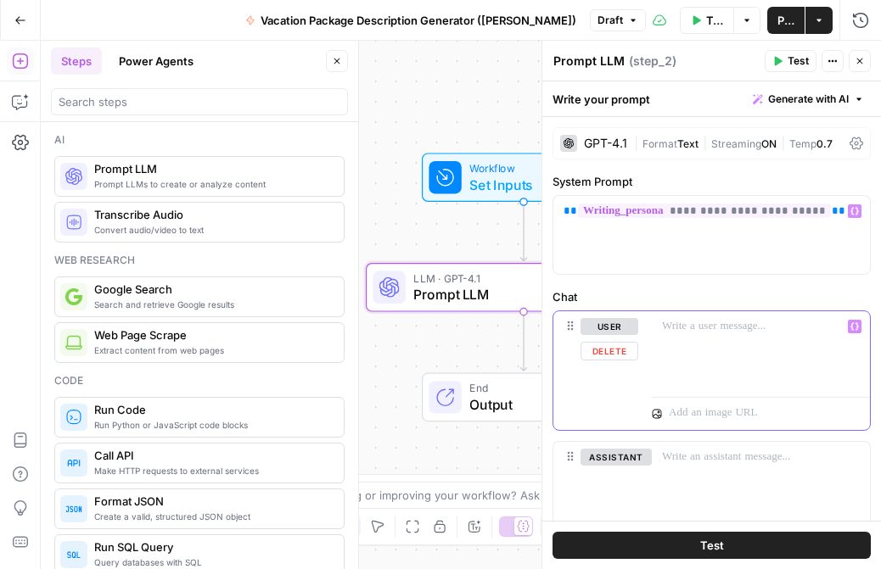
click at [685, 347] on div at bounding box center [761, 350] width 218 height 78
click at [481, 198] on div "Workflow Set Inputs Inputs Test Step" at bounding box center [524, 177] width 204 height 49
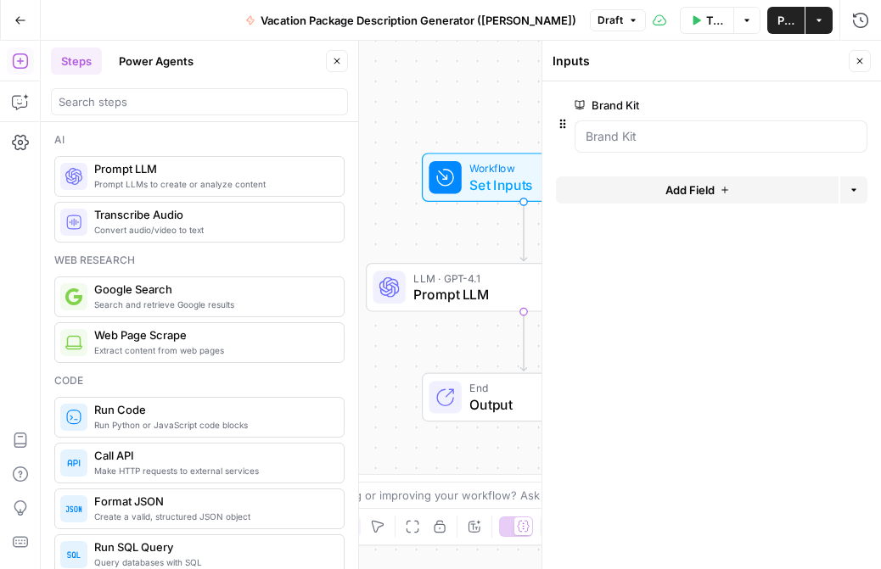
click at [689, 184] on span "Add Field" at bounding box center [689, 190] width 49 height 17
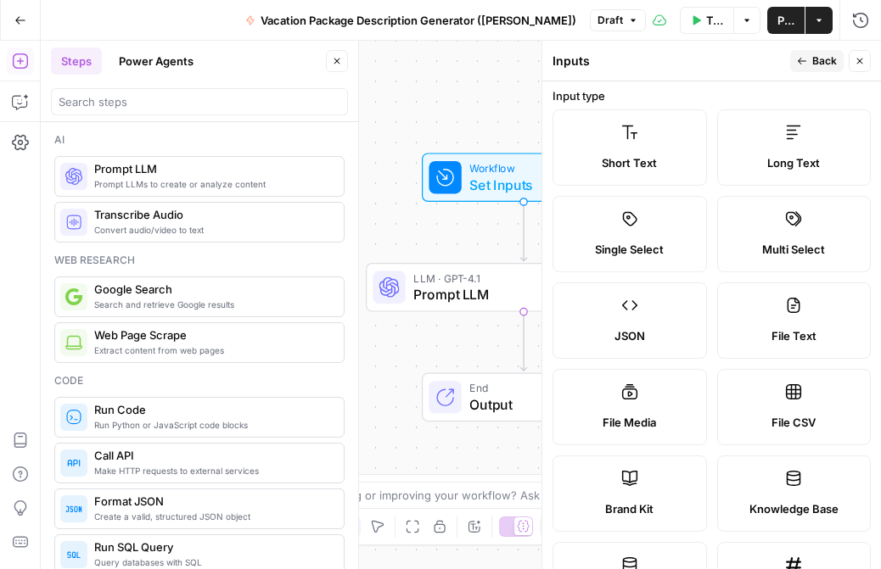
scroll to position [0, 0]
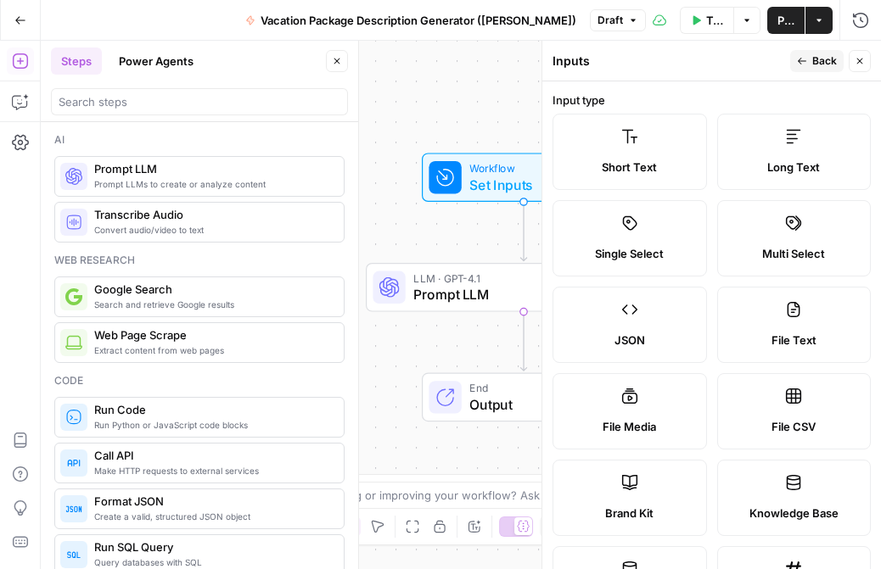
click at [636, 148] on label "Short Text" at bounding box center [629, 152] width 154 height 76
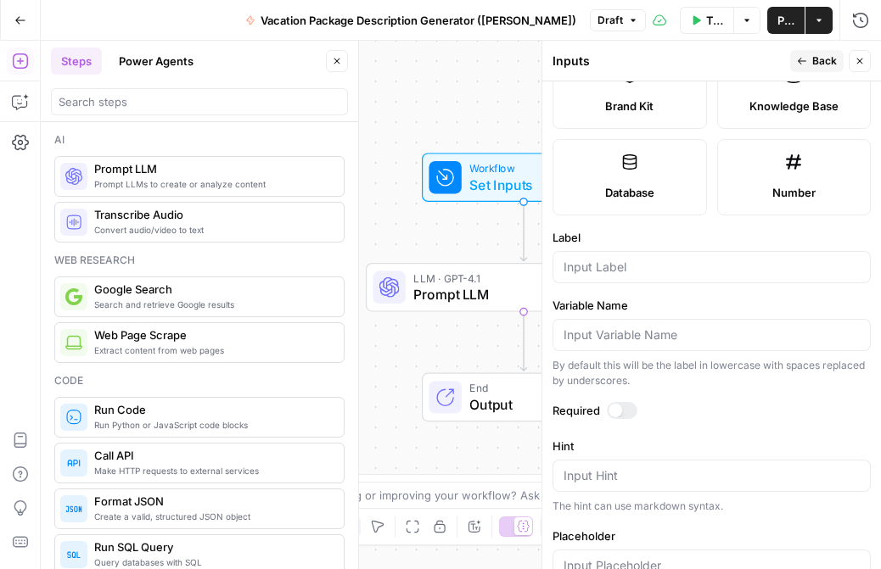
scroll to position [400, 0]
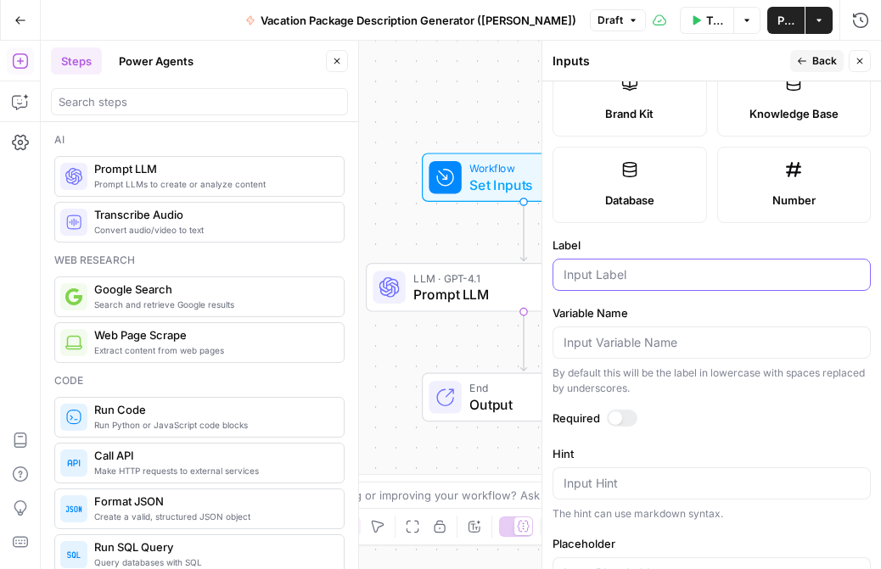
click at [661, 268] on input "Label" at bounding box center [711, 274] width 296 height 17
